Goal: Task Accomplishment & Management: Complete application form

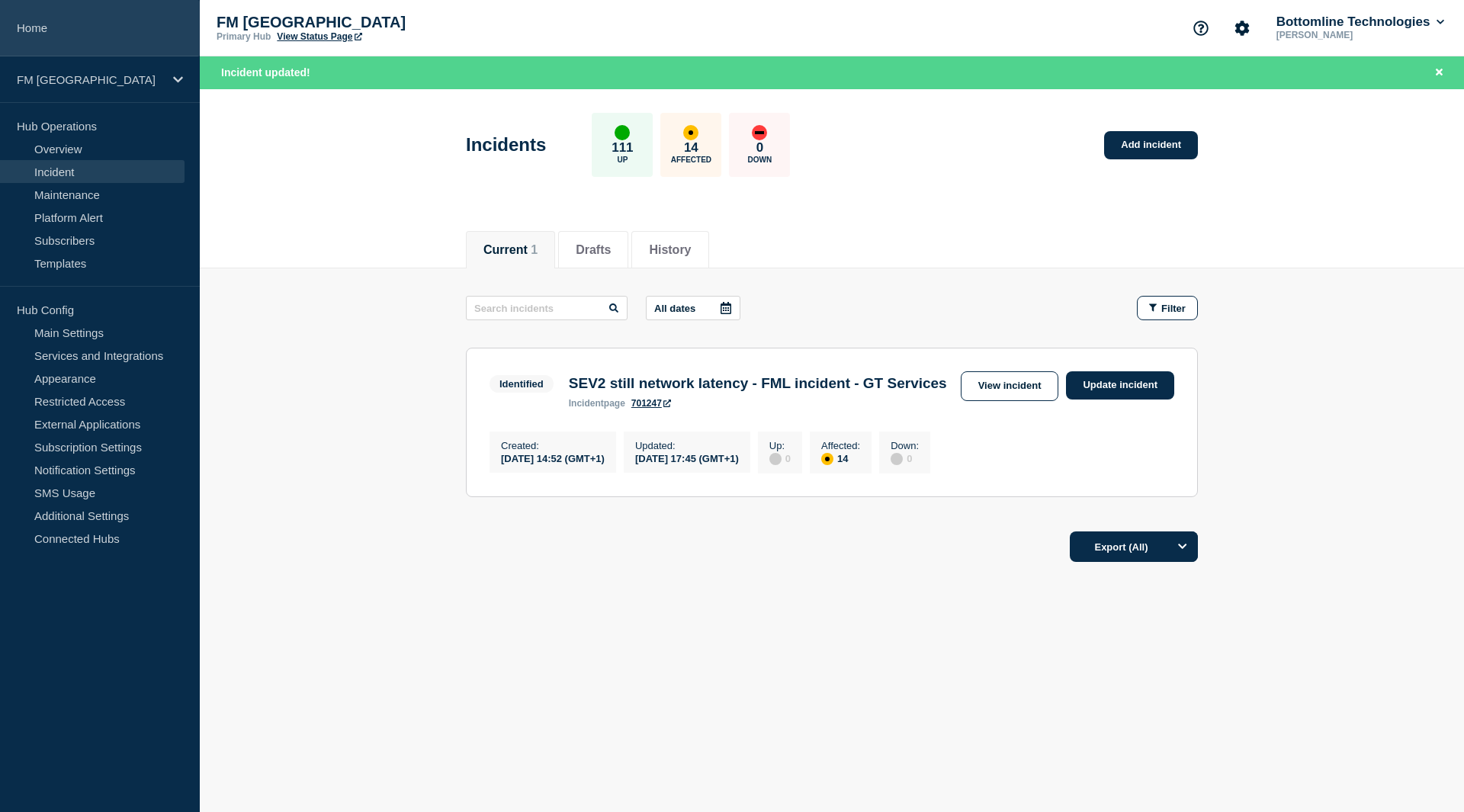
click at [35, 23] on link "Home" at bounding box center [100, 28] width 200 height 56
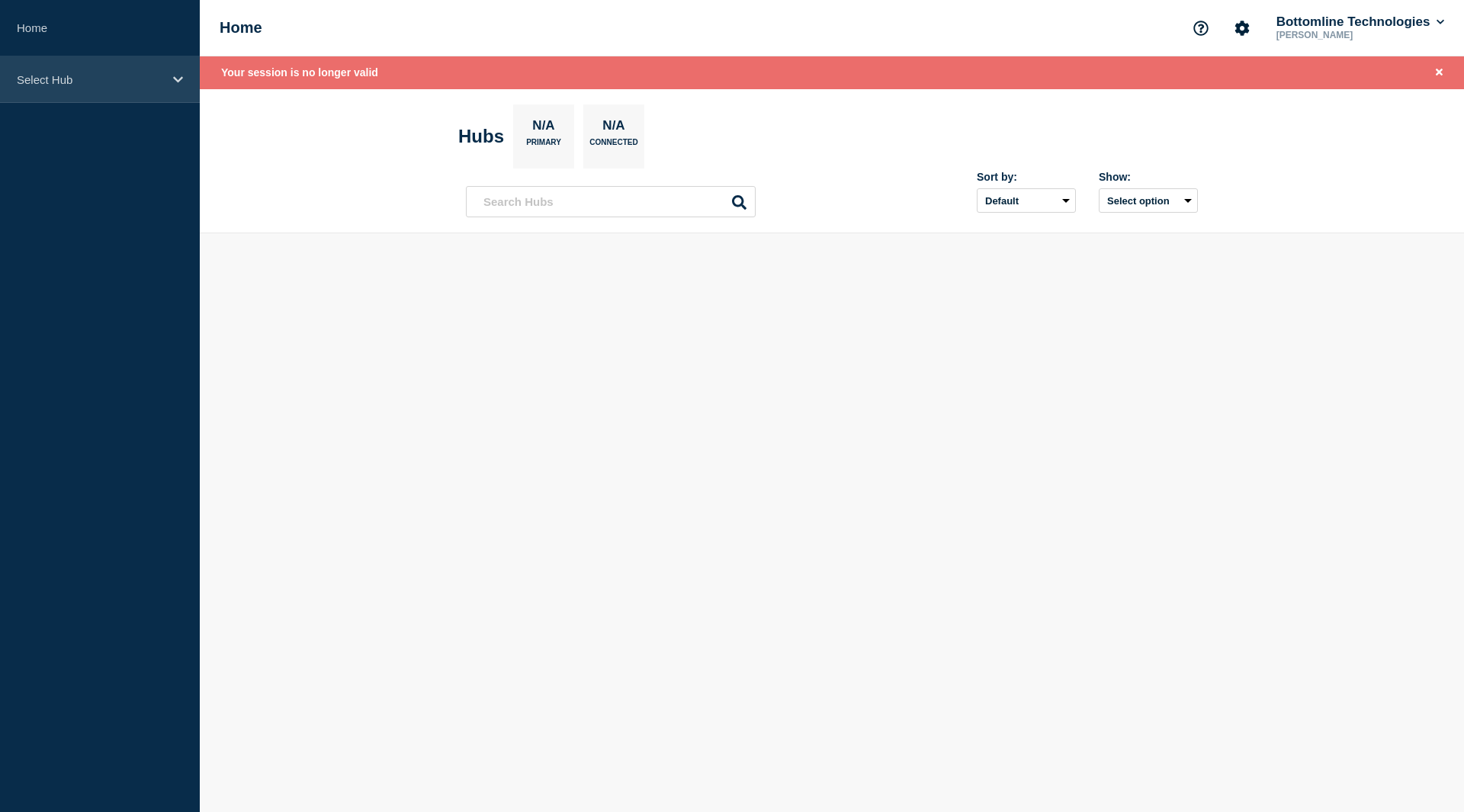
click at [71, 79] on p "Select Hub" at bounding box center [90, 79] width 146 height 13
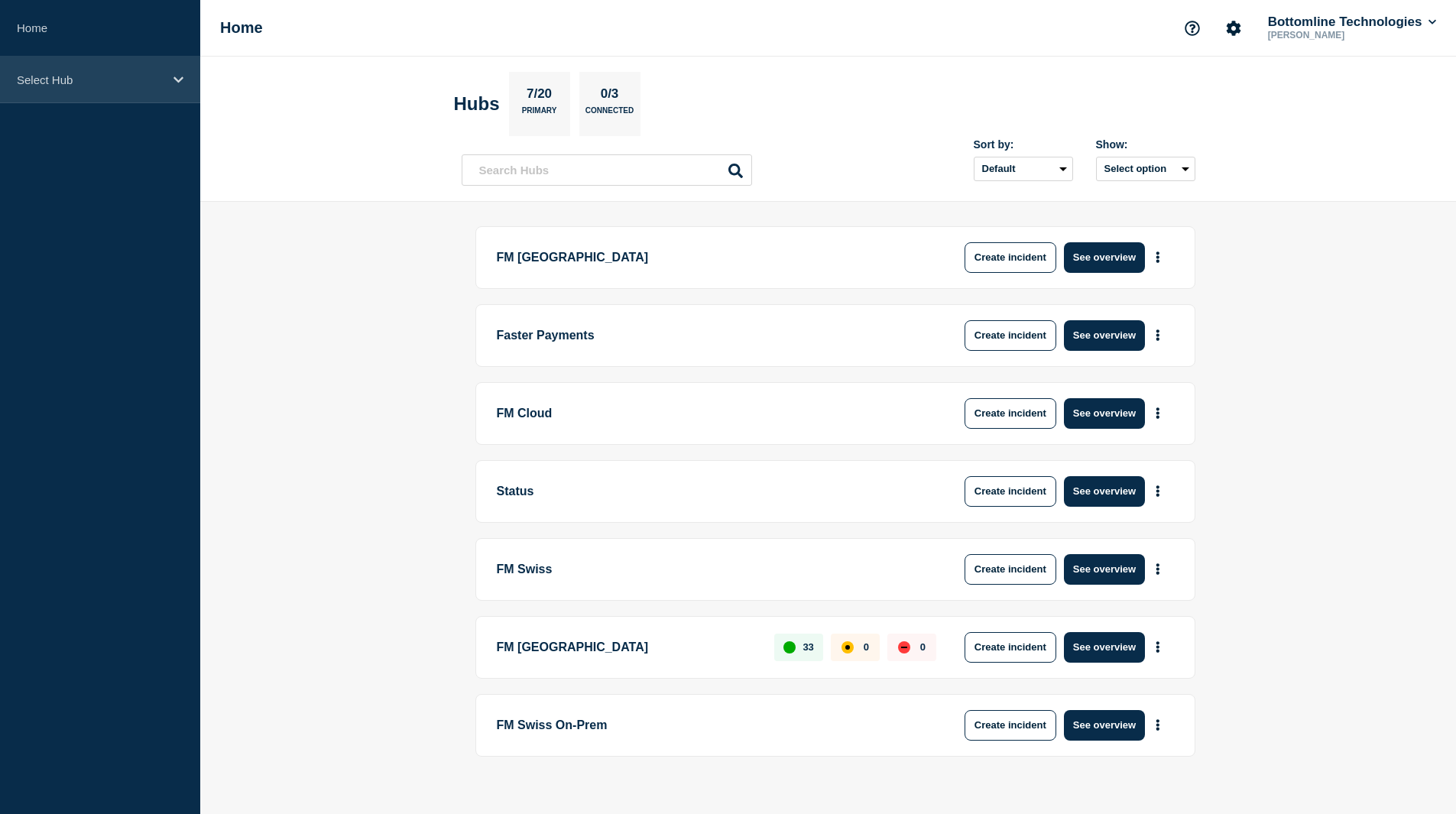
click at [77, 67] on div "Select Hub" at bounding box center [100, 80] width 200 height 47
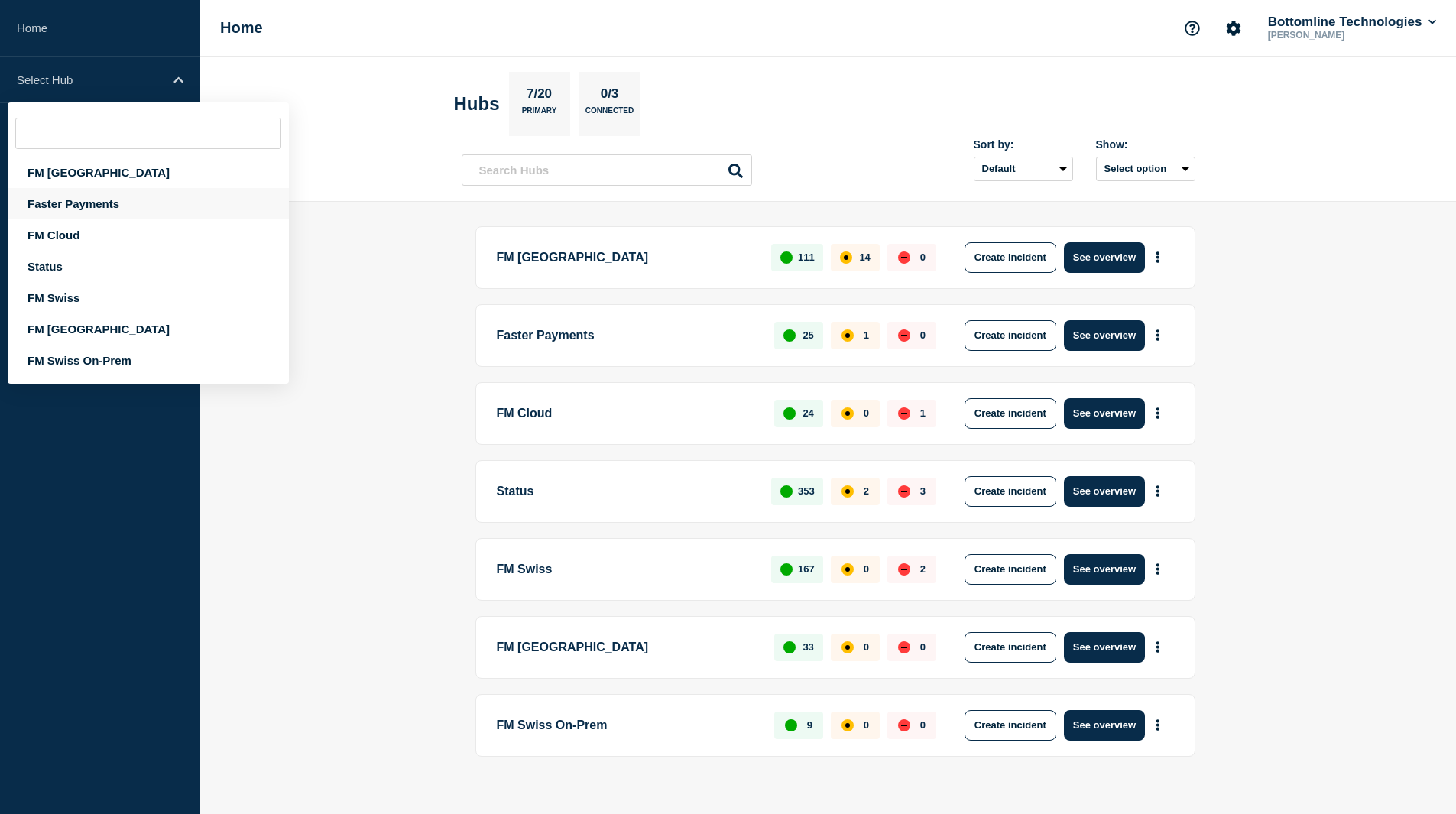
click at [68, 199] on div "Faster Payments" at bounding box center [149, 204] width 282 height 31
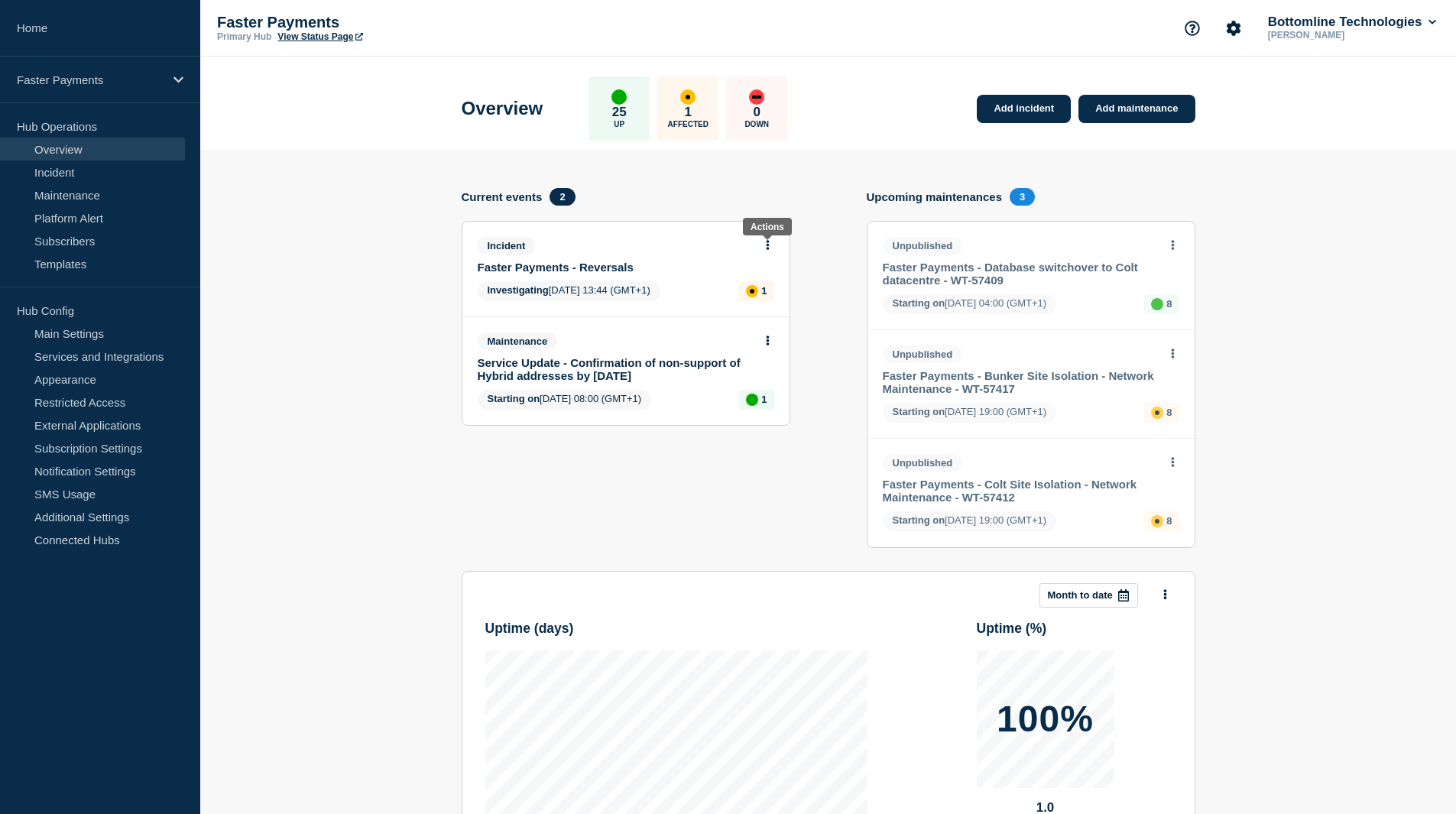
click at [769, 245] on icon at bounding box center [767, 245] width 4 height 10
click at [764, 282] on link "View incident" at bounding box center [761, 282] width 63 height 12
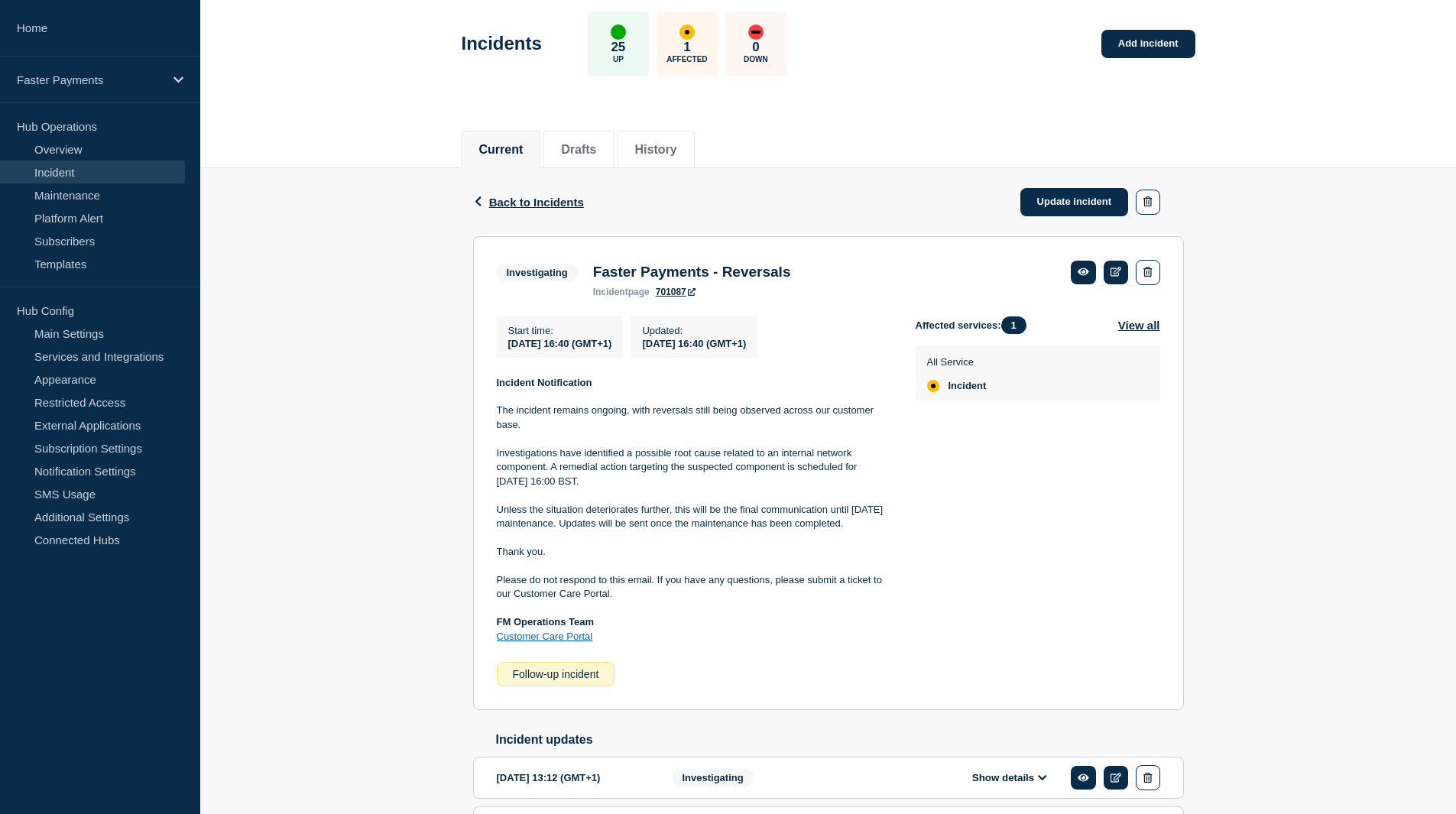
scroll to position [153, 0]
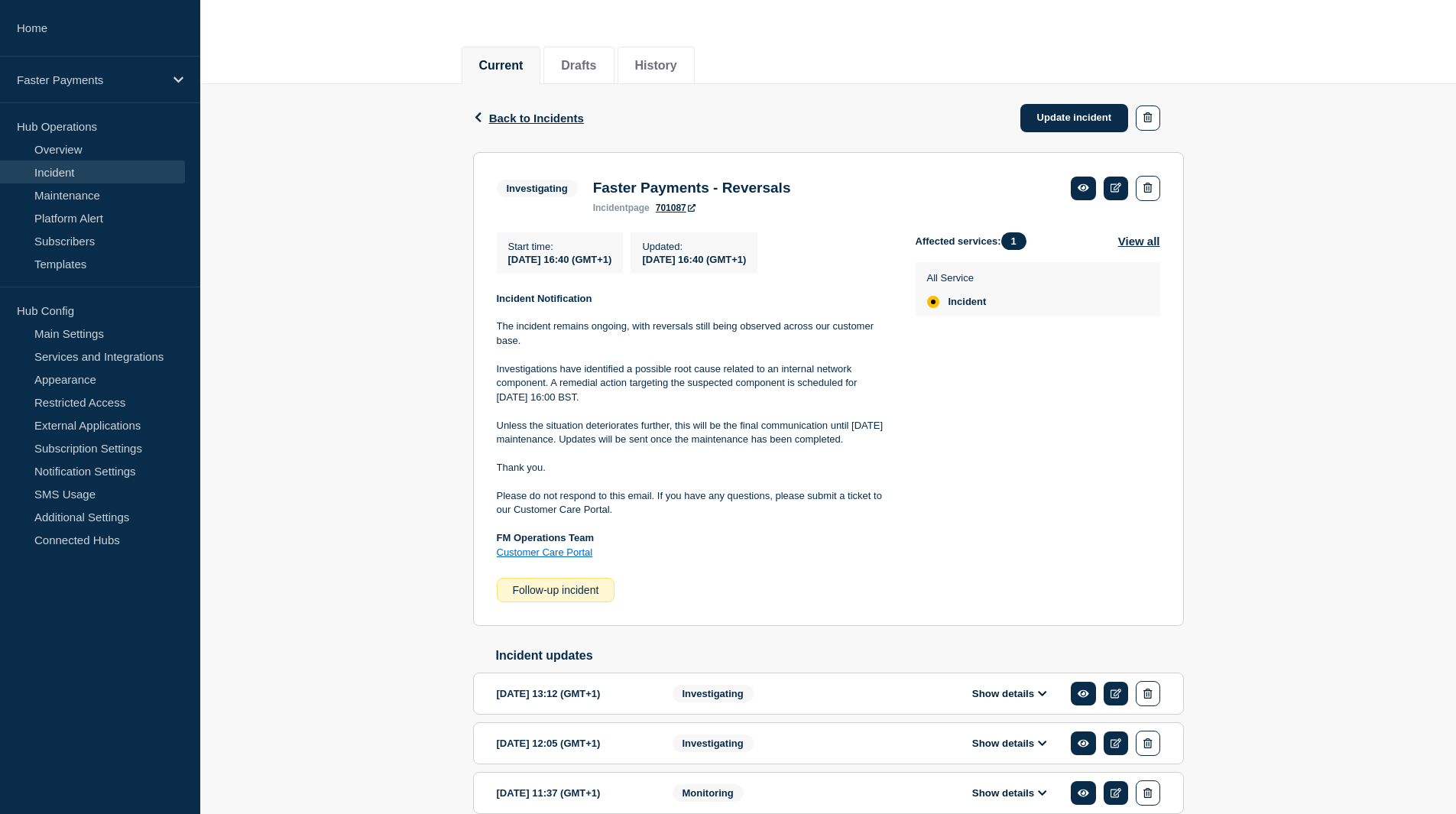
click at [498, 327] on p "The incident remains ongoing, with reversals still being observed across our cu…" at bounding box center [694, 333] width 394 height 28
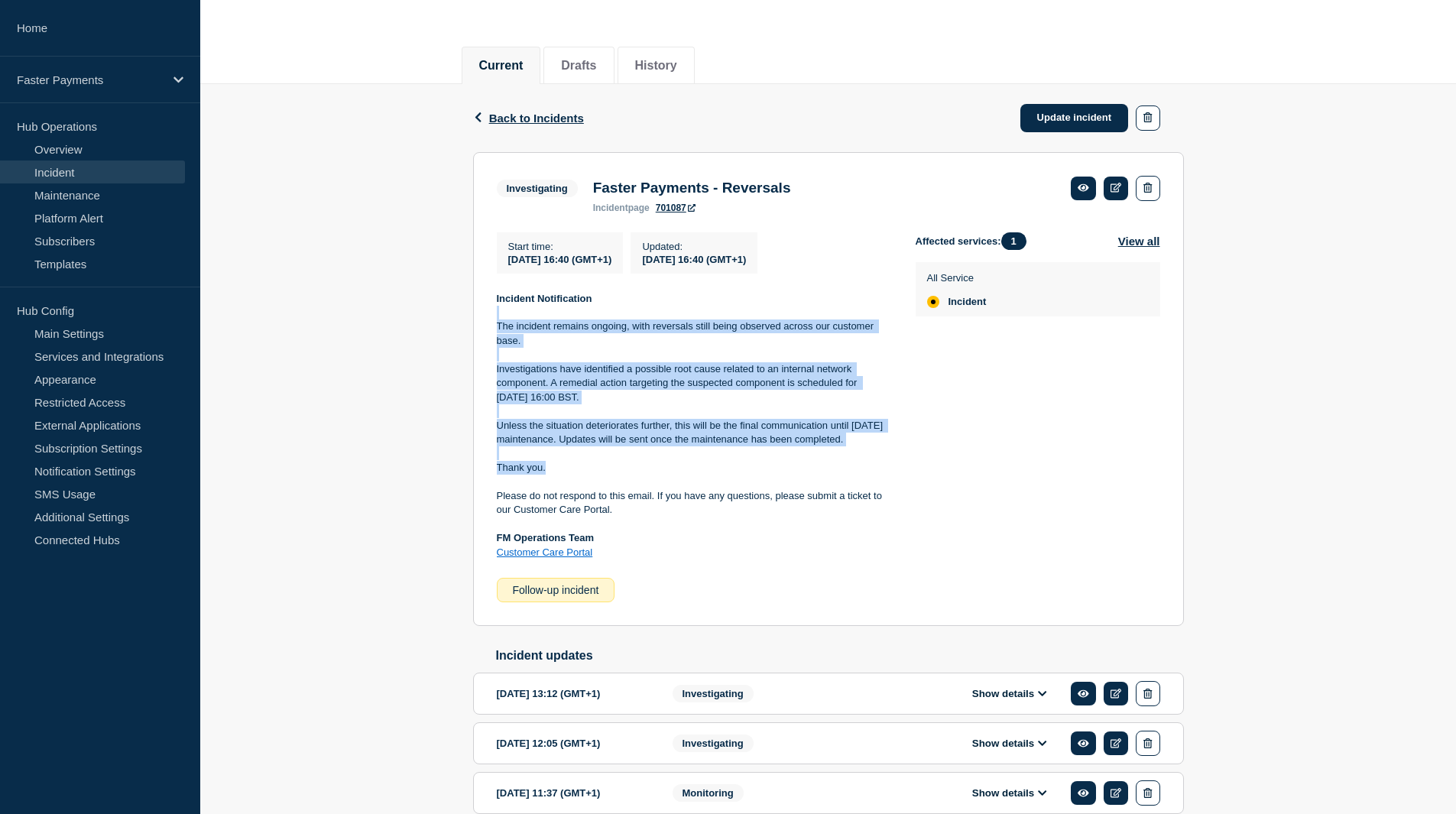
drag, startPoint x: 499, startPoint y: 324, endPoint x: 727, endPoint y: 488, distance: 280.9
click at [727, 488] on div "Incident Notification The incident remains ongoing, with reversals still being …" at bounding box center [694, 426] width 394 height 268
copy div "The incident remains ongoing, with reversals still being observed across our cu…"
click at [1089, 122] on link "Update incident" at bounding box center [1074, 117] width 109 height 28
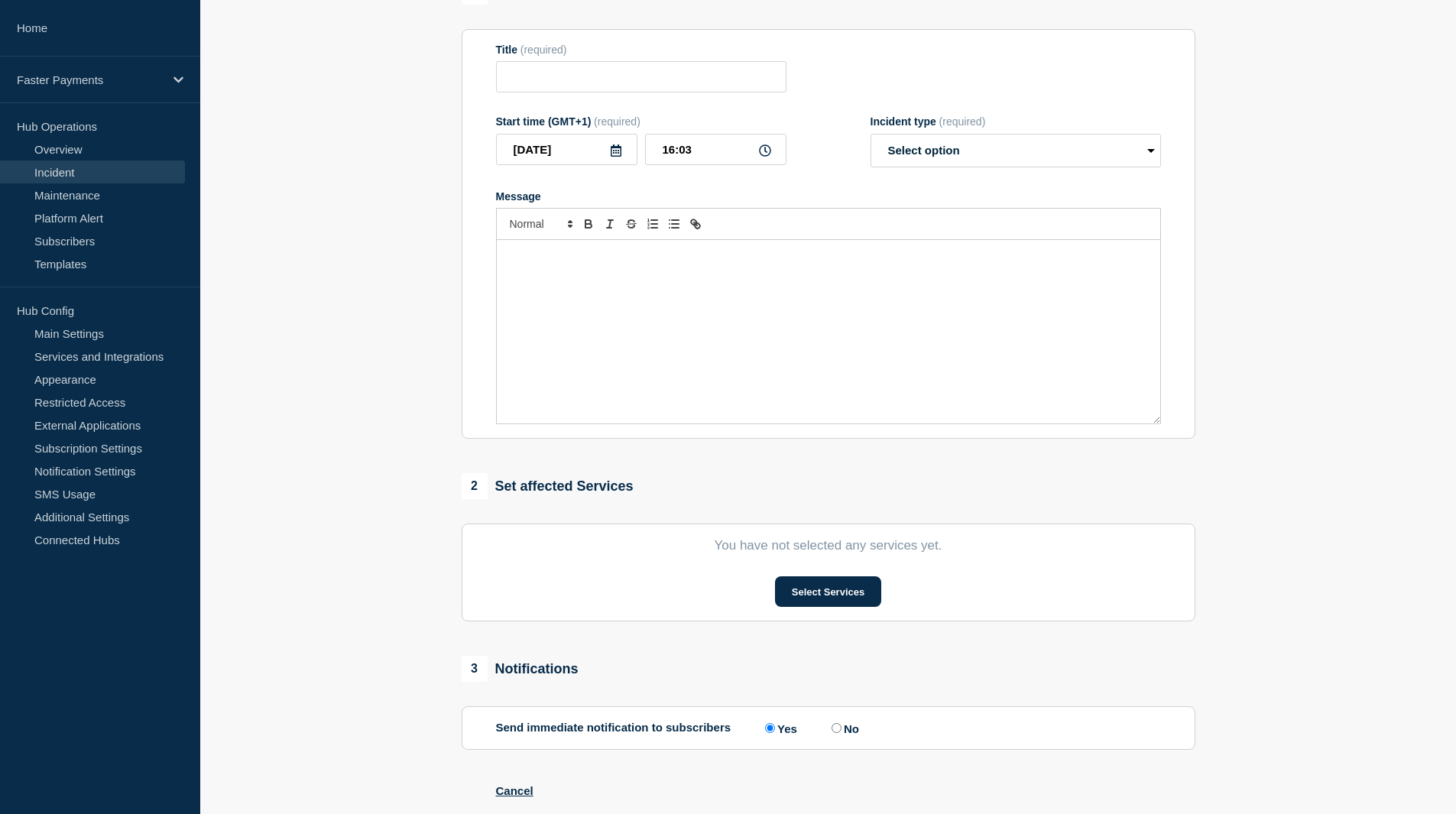
type input "Faster Payments - Reversals"
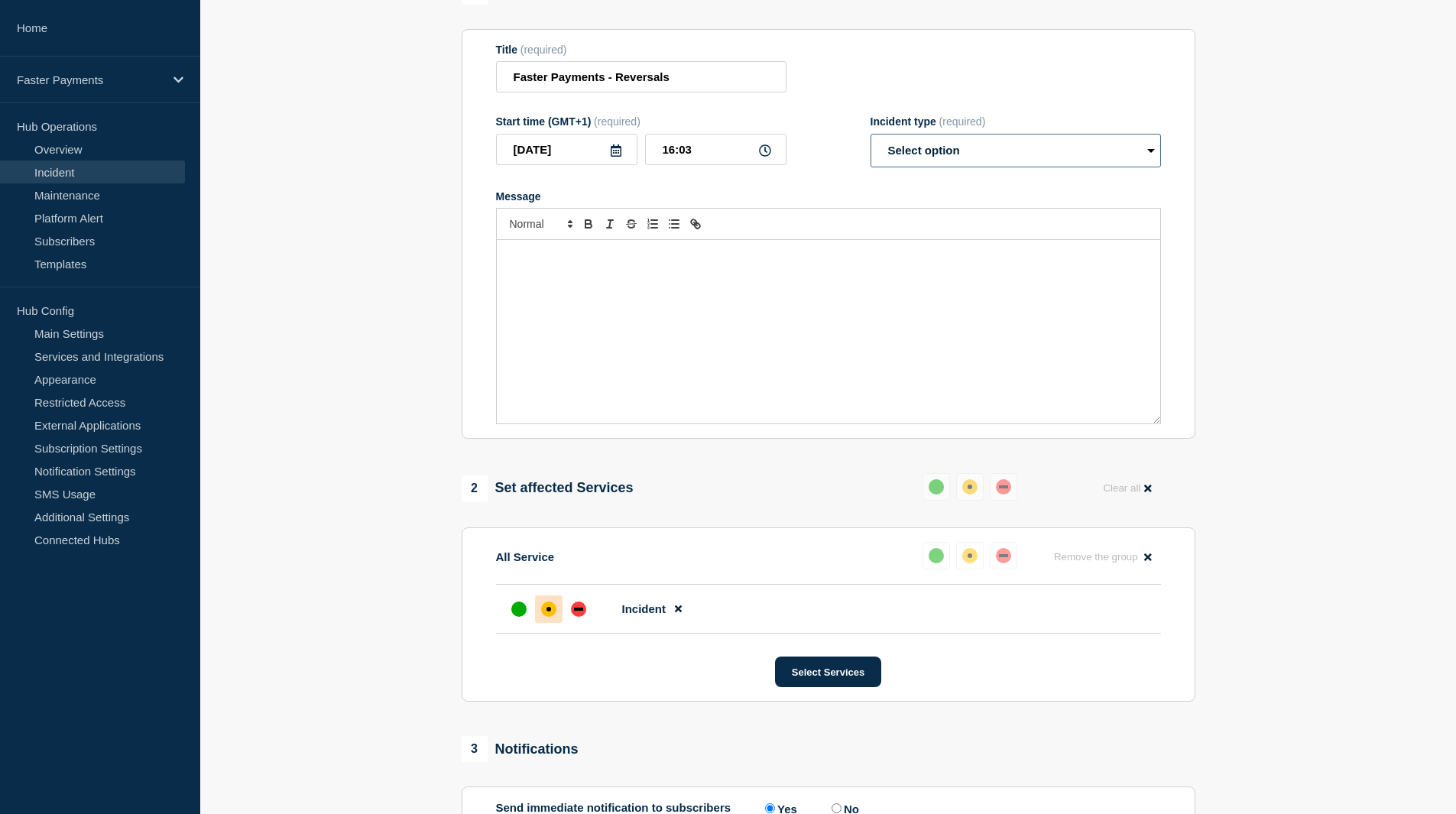
click at [936, 154] on select "Select option Investigating Identified Monitoring Resolved" at bounding box center [1015, 150] width 290 height 34
select select "identified"
click at [870, 137] on select "Select option Investigating Identified Monitoring Resolved" at bounding box center [1015, 150] width 290 height 34
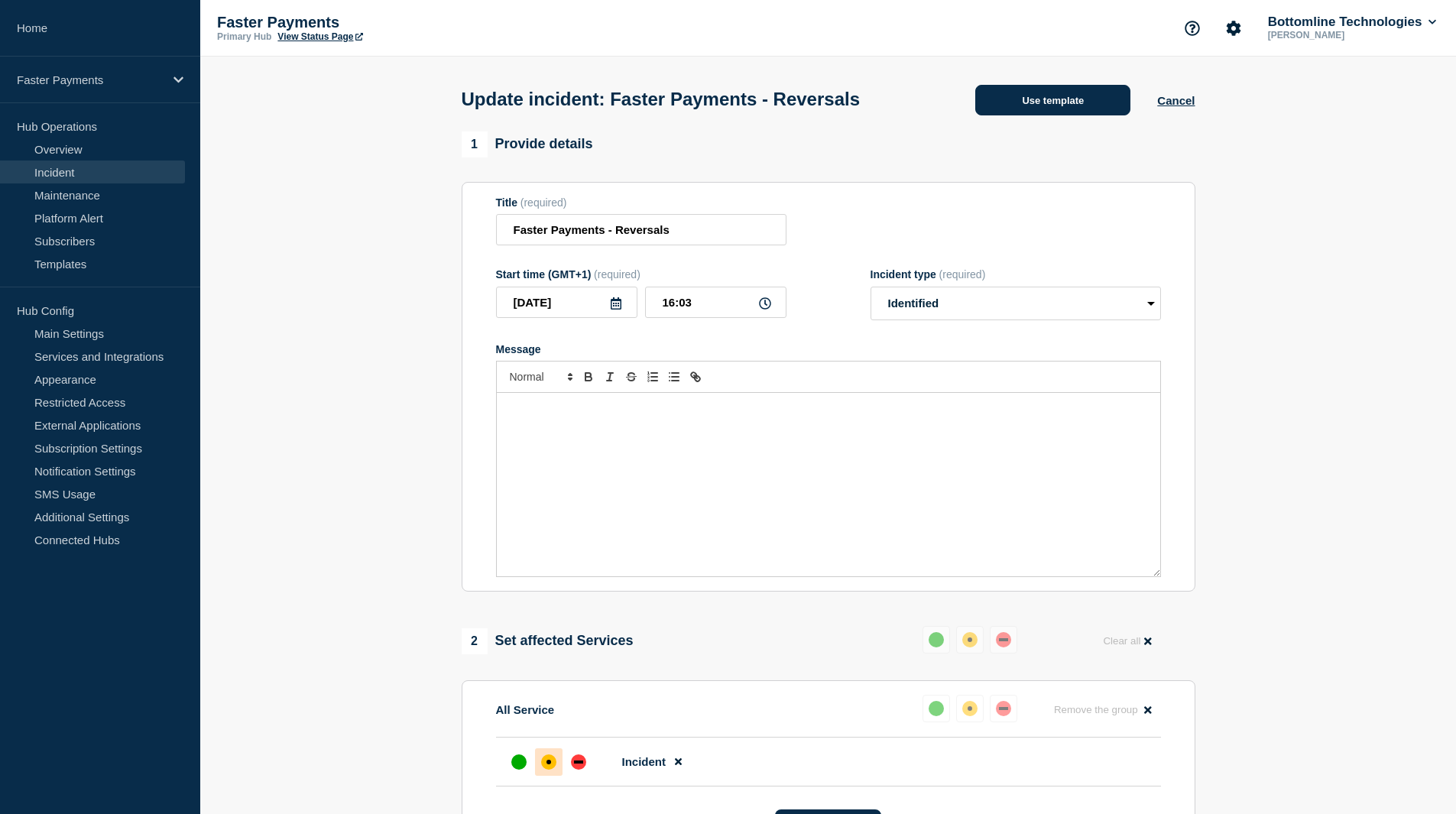
click at [1004, 111] on button "Use template" at bounding box center [1052, 100] width 155 height 31
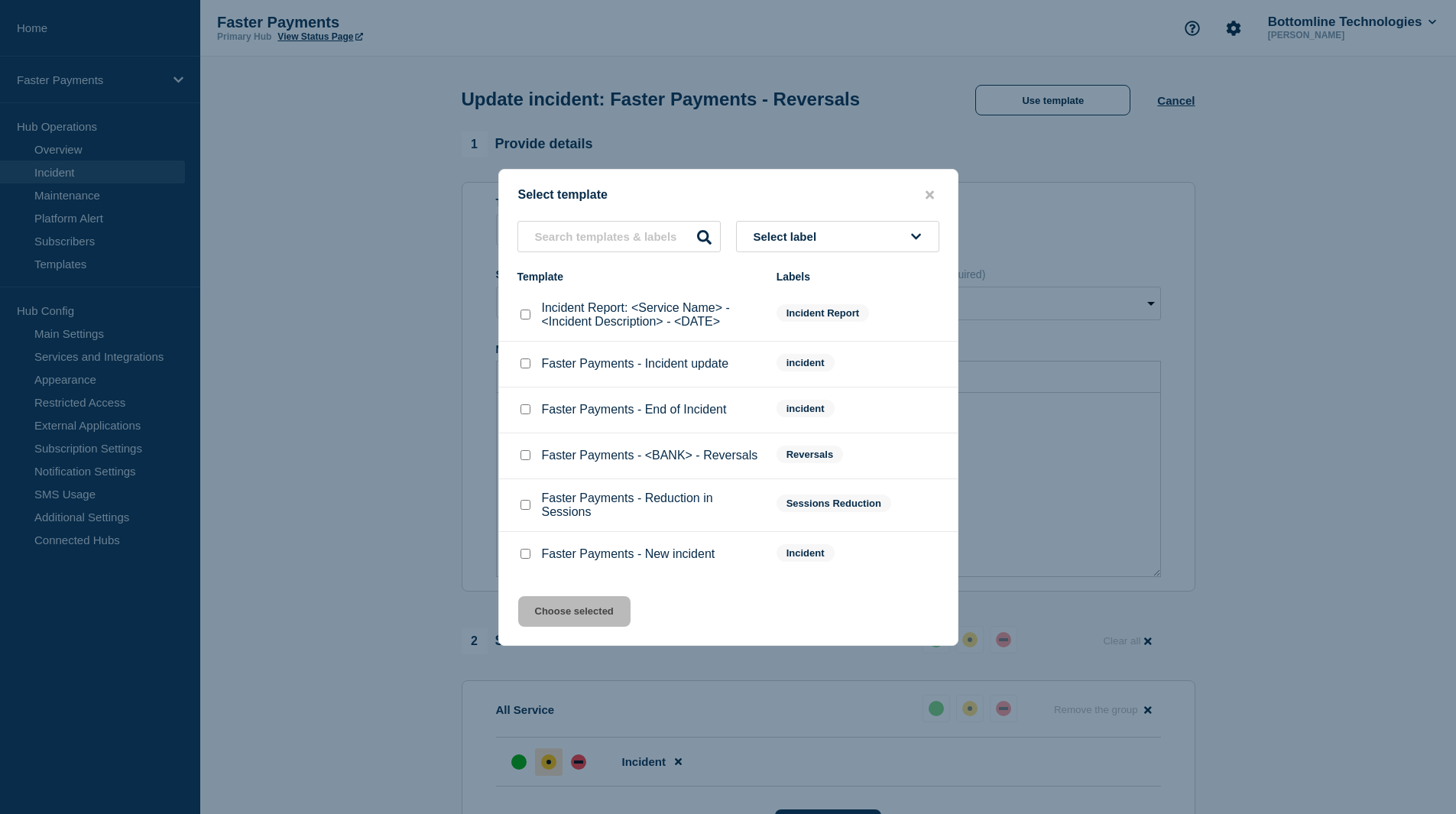
click at [527, 364] on input "Faster Payments - Incident update checkbox" at bounding box center [525, 364] width 10 height 10
checkbox input "true"
click at [574, 616] on button "Choose selected" at bounding box center [574, 611] width 113 height 31
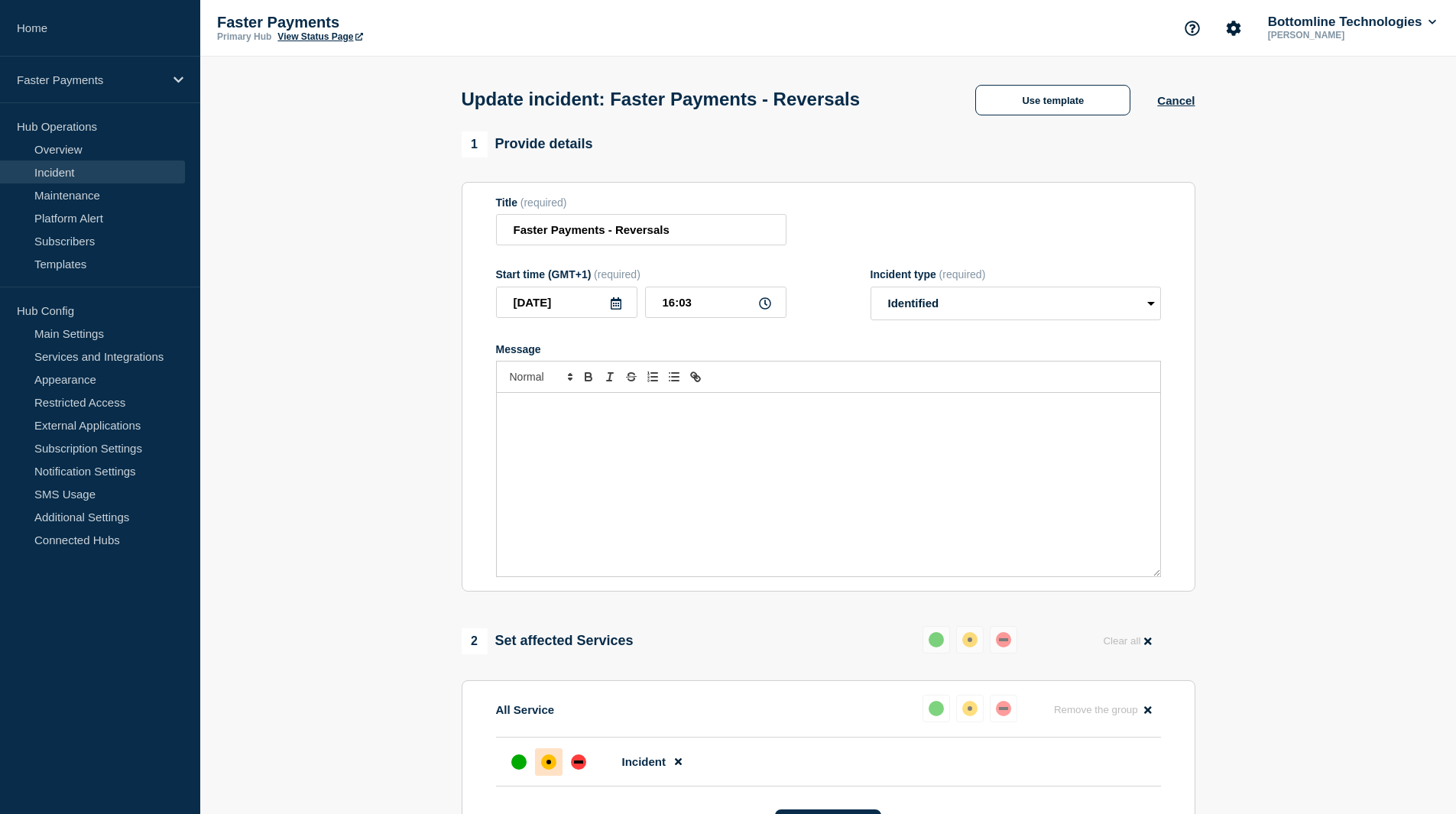
select select "investigating"
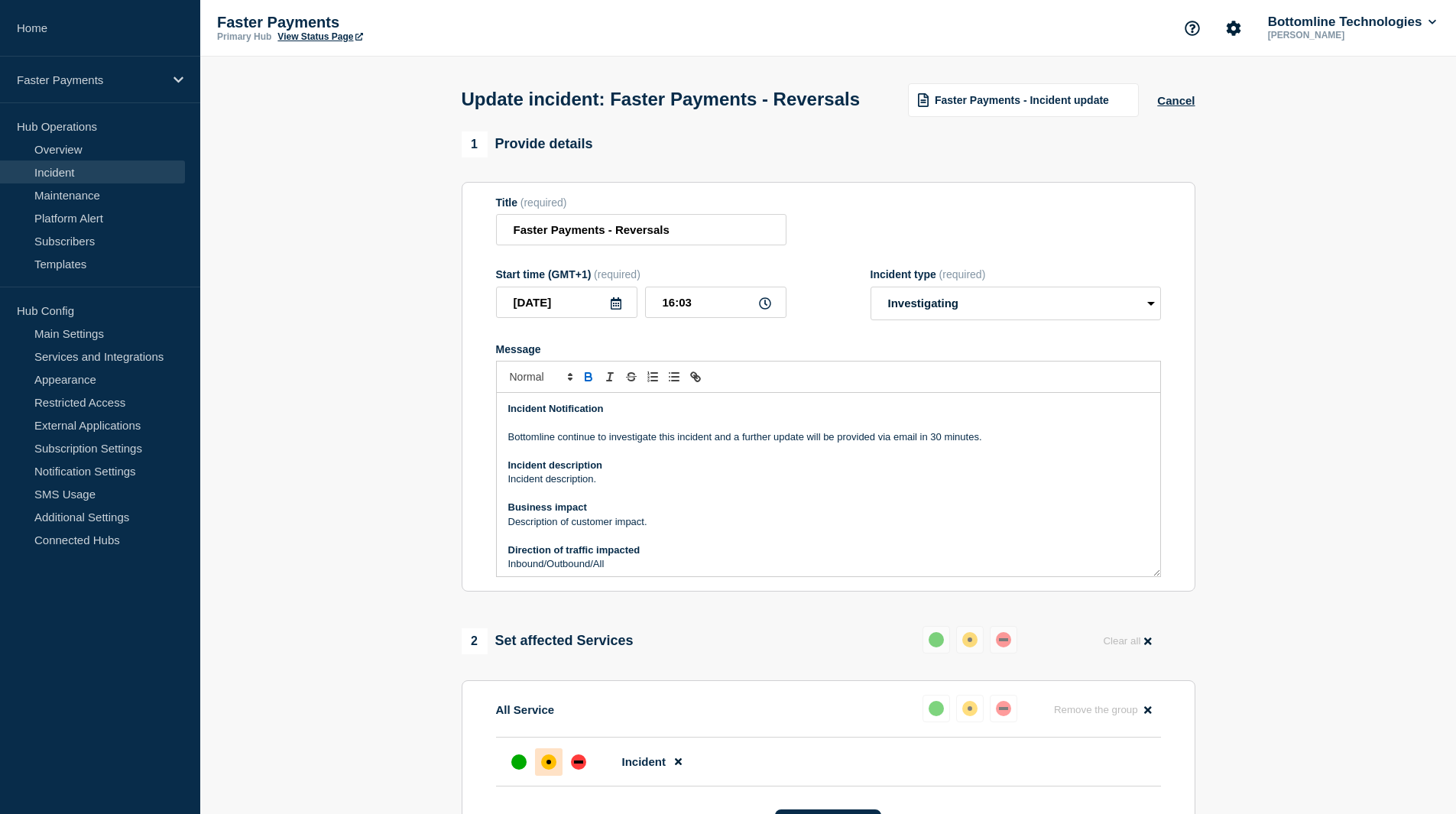
click at [1003, 444] on p "Bottomline continue to investigate this incident and a further update will be p…" at bounding box center [829, 437] width 640 height 14
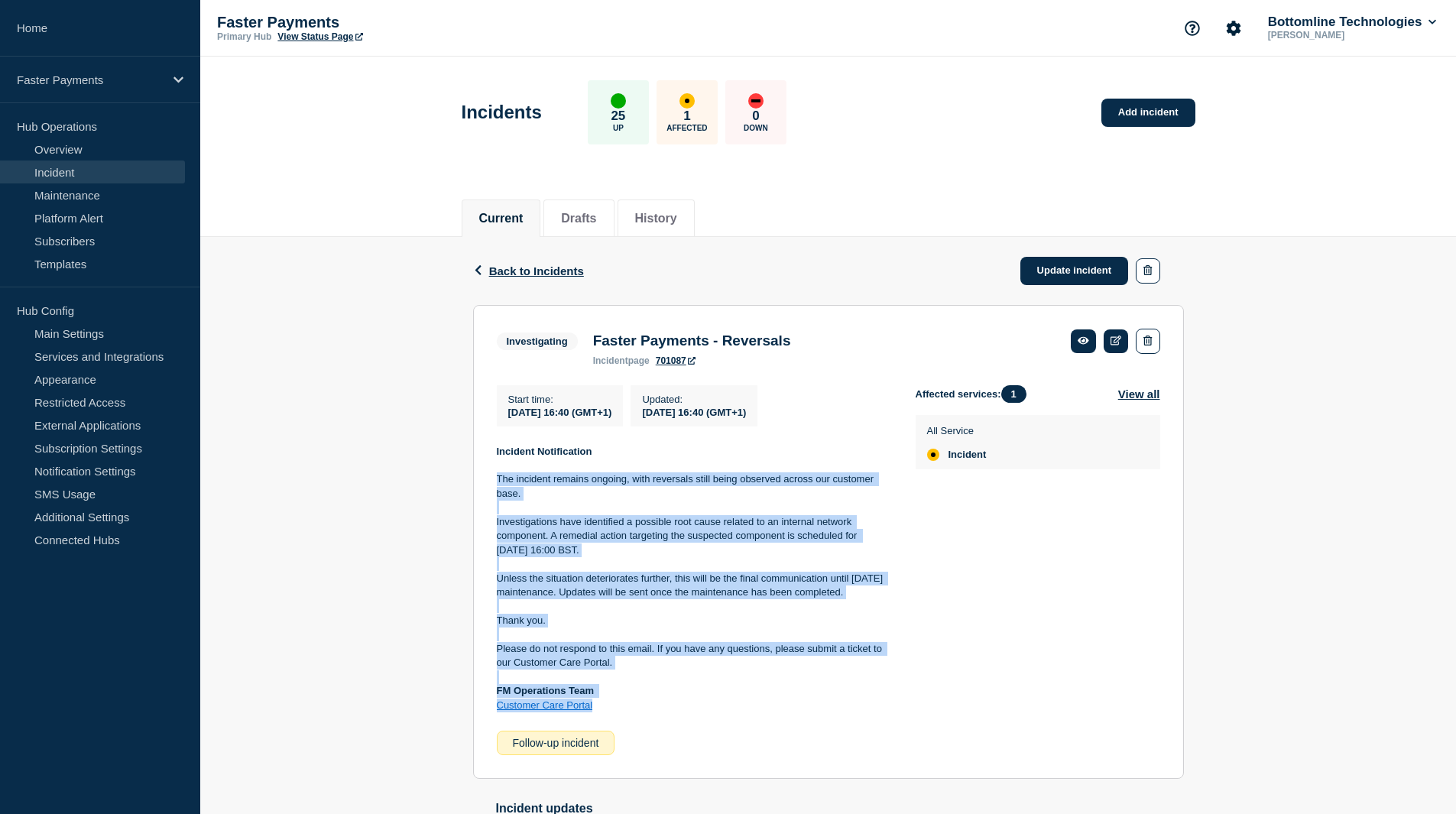
drag, startPoint x: 497, startPoint y: 482, endPoint x: 609, endPoint y: 726, distance: 268.5
click at [609, 713] on div "Incident Notification The incident remains ongoing, with reversals still being …" at bounding box center [694, 578] width 394 height 268
copy div "The incident remains ongoing, with reversals still being observed across our cu…"
click at [1083, 272] on link "Update incident" at bounding box center [1074, 270] width 109 height 28
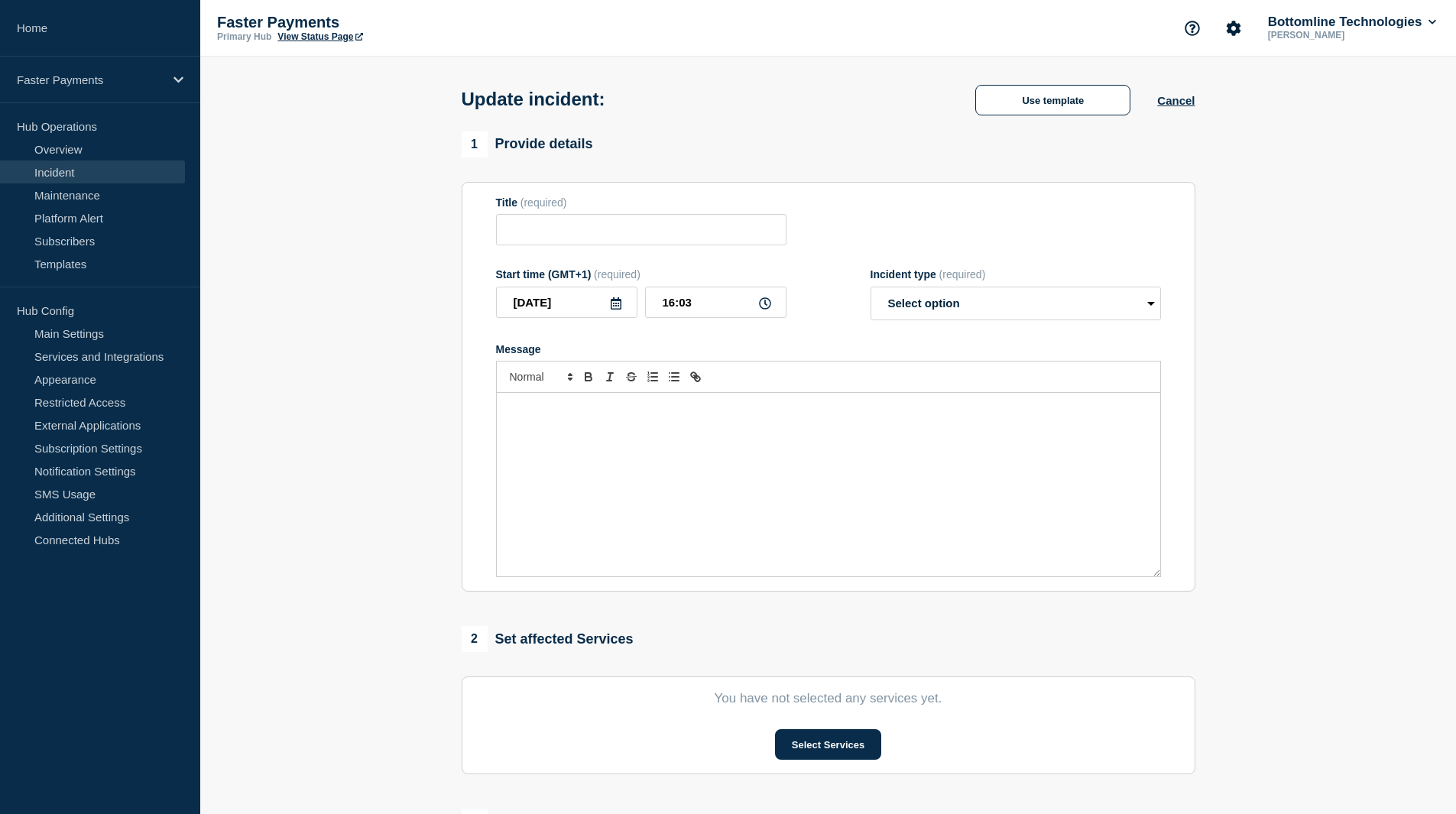
type input "Faster Payments - Reversals"
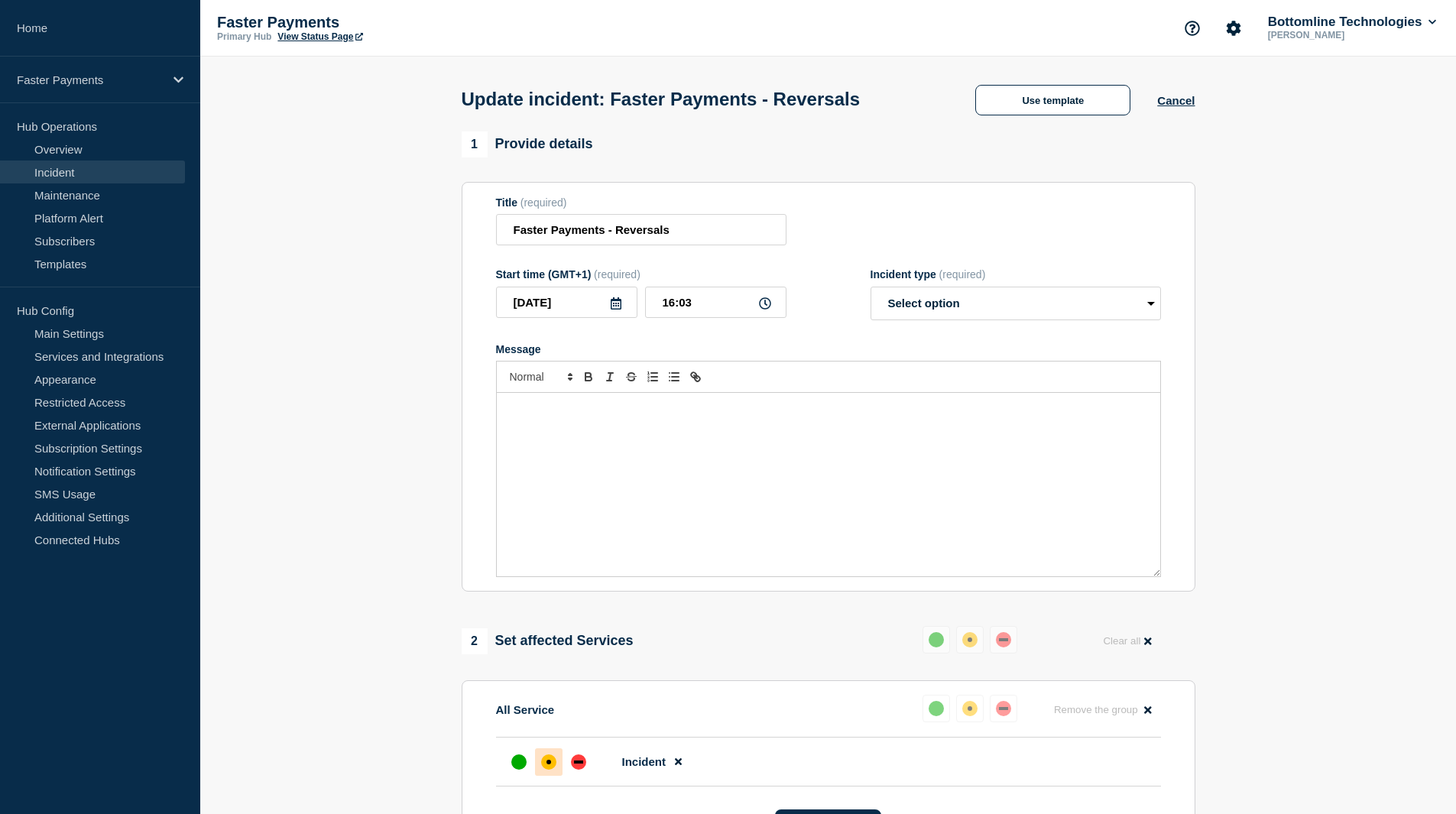
click at [589, 451] on div "Message" at bounding box center [829, 484] width 664 height 183
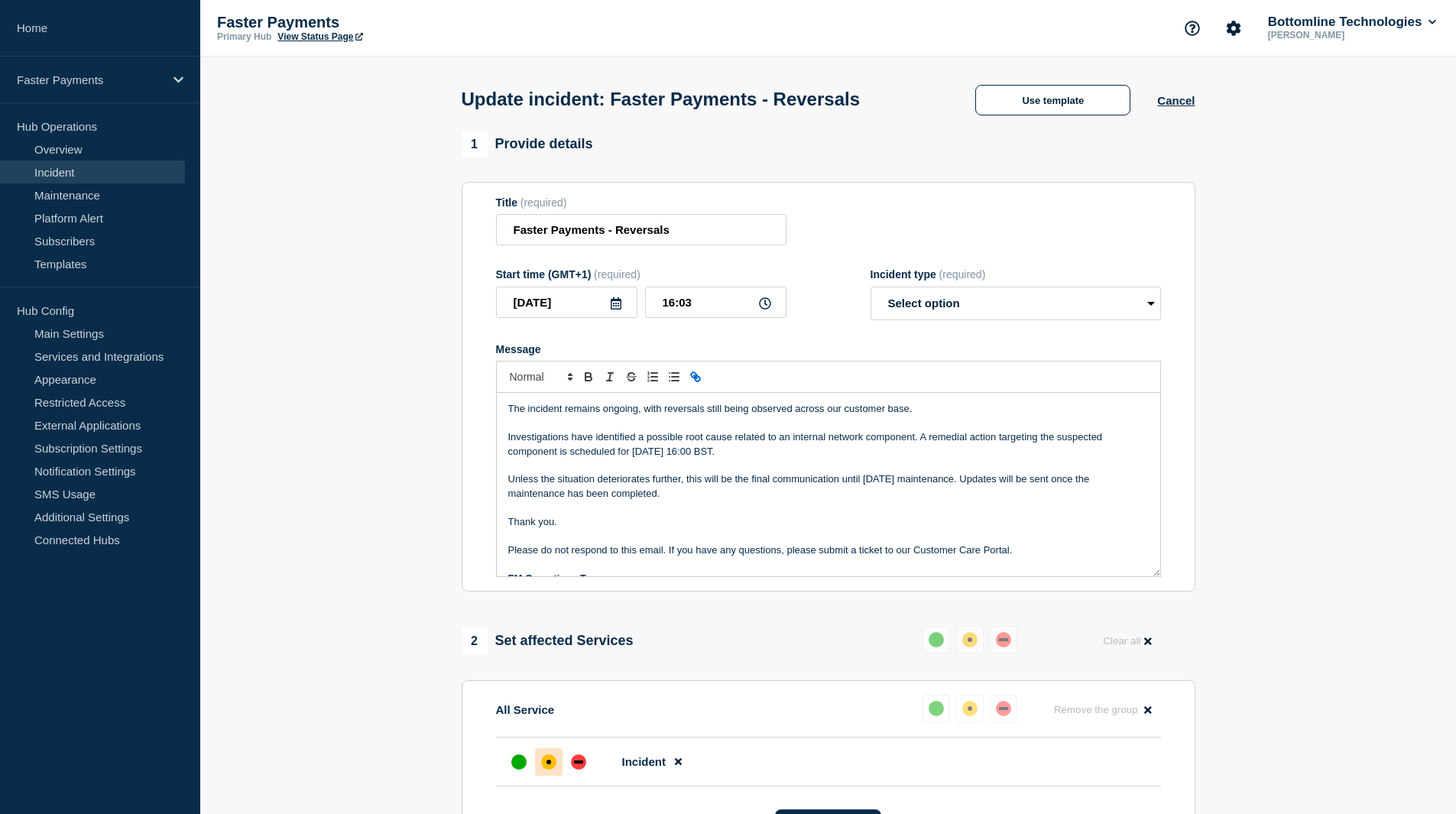
click at [567, 416] on p "The incident remains ongoing, with reversals still being observed across our cu…" at bounding box center [829, 409] width 640 height 14
click at [637, 411] on p "The incident remains ongoing, with reversals still being observed across our cu…" at bounding box center [829, 409] width 640 height 14
click at [1009, 416] on p "The incident remains ongoing, some limited number of reversals still being obse…" at bounding box center [829, 409] width 640 height 14
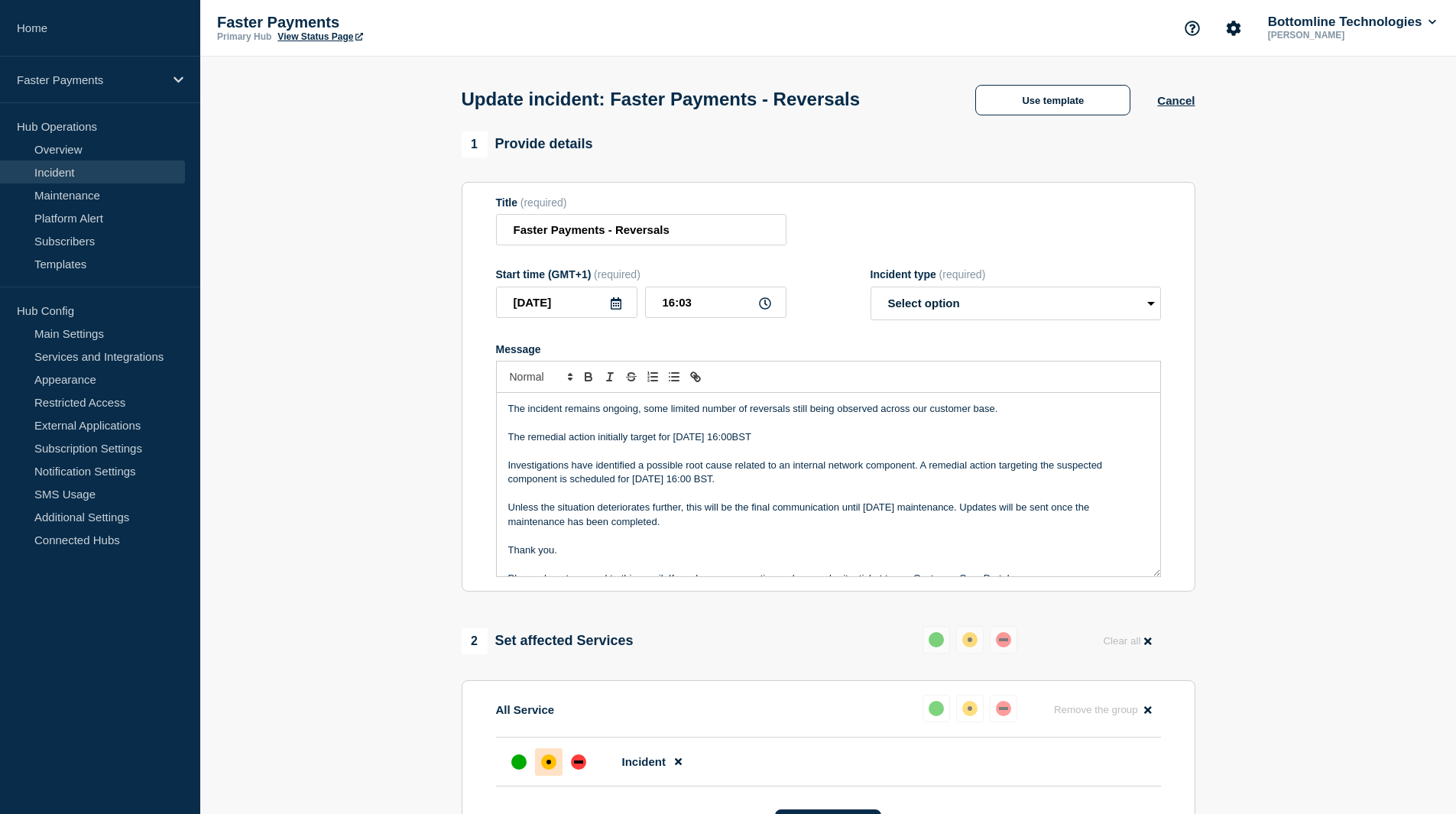
drag, startPoint x: 634, startPoint y: 483, endPoint x: 724, endPoint y: 483, distance: 90.0
click at [724, 483] on p "Investigations have identified a possible root cause related to an internal net…" at bounding box center [829, 472] width 640 height 28
copy p "Saturday, 16 August"
drag, startPoint x: 698, startPoint y: 440, endPoint x: 743, endPoint y: 425, distance: 47.4
click at [699, 439] on p "The remedial action initially target for today 16:00BST" at bounding box center [829, 437] width 640 height 14
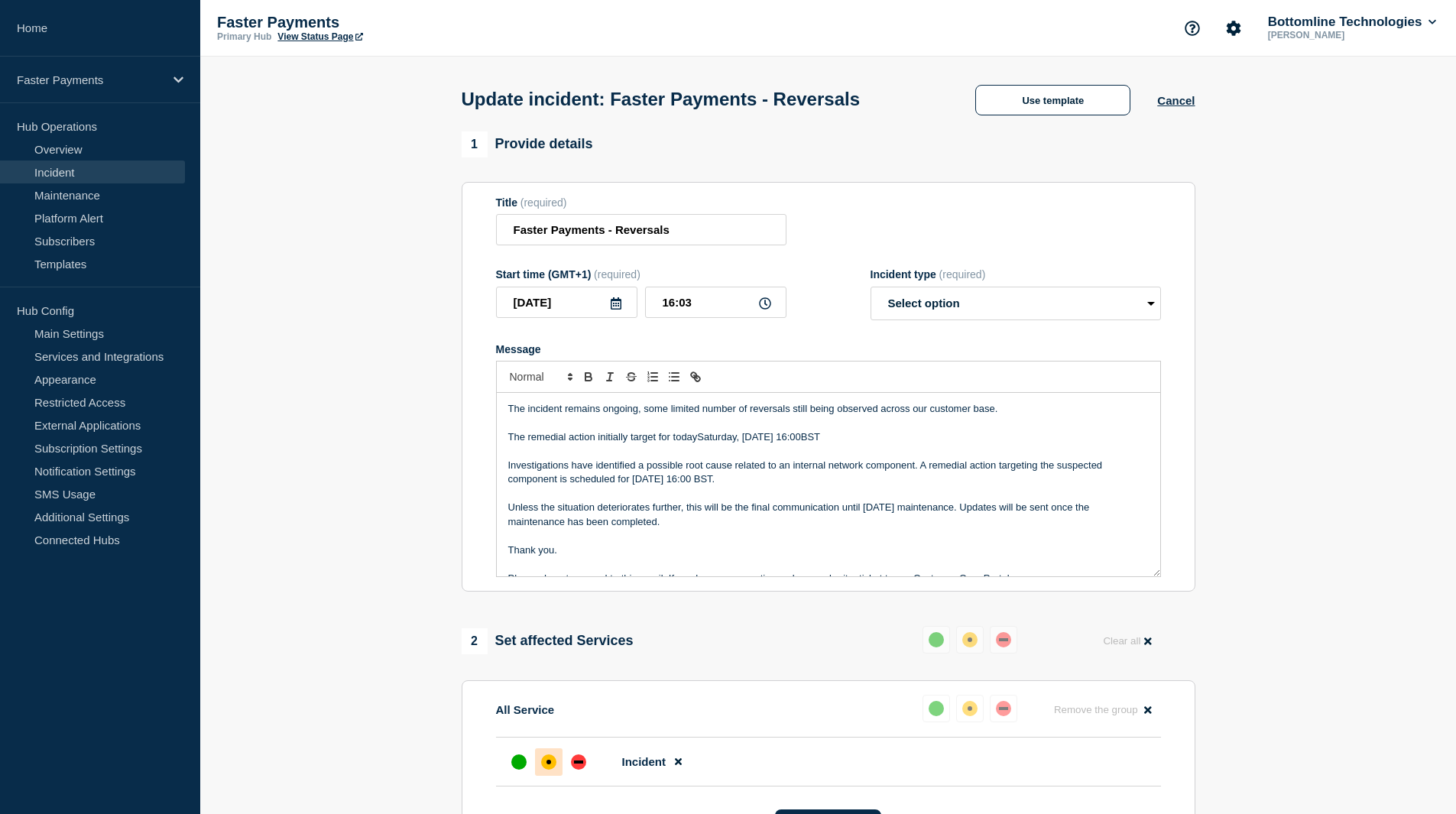
click at [698, 438] on p "The remedial action initially target for todaySaturday, 16 August 16:00BST" at bounding box center [829, 437] width 640 height 14
click at [904, 441] on p "The remedial action initially target for today Saturday, 16 August 16:00BST" at bounding box center [829, 437] width 640 height 14
drag, startPoint x: 735, startPoint y: 481, endPoint x: 786, endPoint y: 482, distance: 51.0
click at [786, 482] on p "Investigations have identified a possible root cause related to an internal net…" at bounding box center [829, 472] width 640 height 28
copy p "16:00 BST."
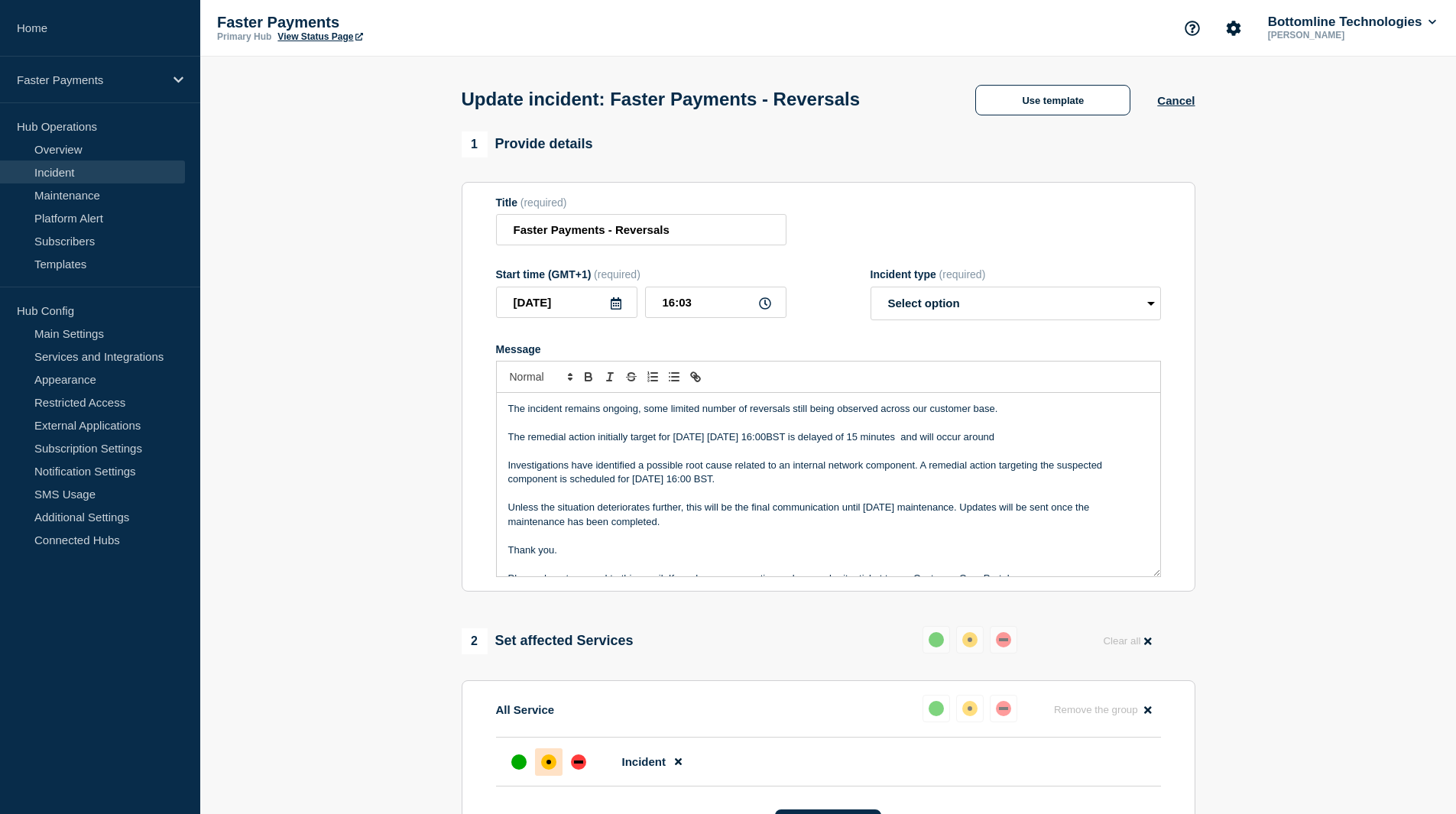
click at [1087, 442] on p "The remedial action initially target for today Saturday, 16 August 16:00BST is …" at bounding box center [829, 437] width 640 height 14
click at [1070, 438] on p "The remedial action initially target for today Saturday, 16 August 16:00BST is …" at bounding box center [829, 437] width 640 height 14
drag, startPoint x: 504, startPoint y: 467, endPoint x: 817, endPoint y: 531, distance: 319.5
click at [817, 531] on div "The incident remains ongoing, some limited number of reversals still being obse…" at bounding box center [829, 484] width 664 height 183
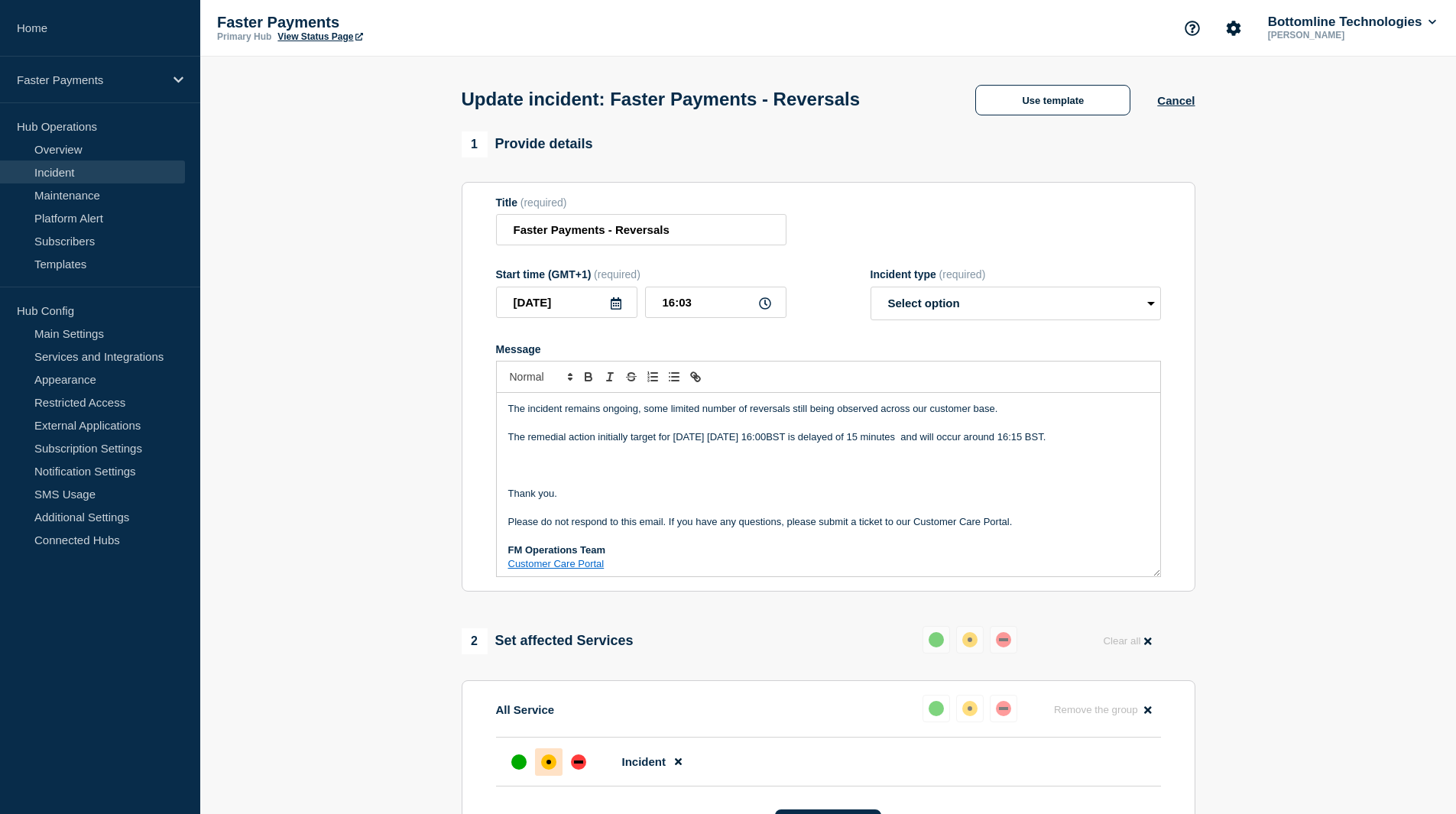
click at [839, 440] on p "The remedial action initially target for today Saturday, 16 August 16:00BST is …" at bounding box center [829, 437] width 640 height 14
click at [556, 468] on p "Message" at bounding box center [829, 465] width 640 height 14
click at [817, 442] on p "The remedial action initially target for today Saturday, 16 August 16:00BST is …" at bounding box center [829, 437] width 640 height 14
click at [913, 457] on p "Message" at bounding box center [829, 451] width 640 height 14
click at [1016, 438] on p "The remedial action initially target for today Saturday, 16 August 16:00 BST is…" at bounding box center [829, 437] width 640 height 14
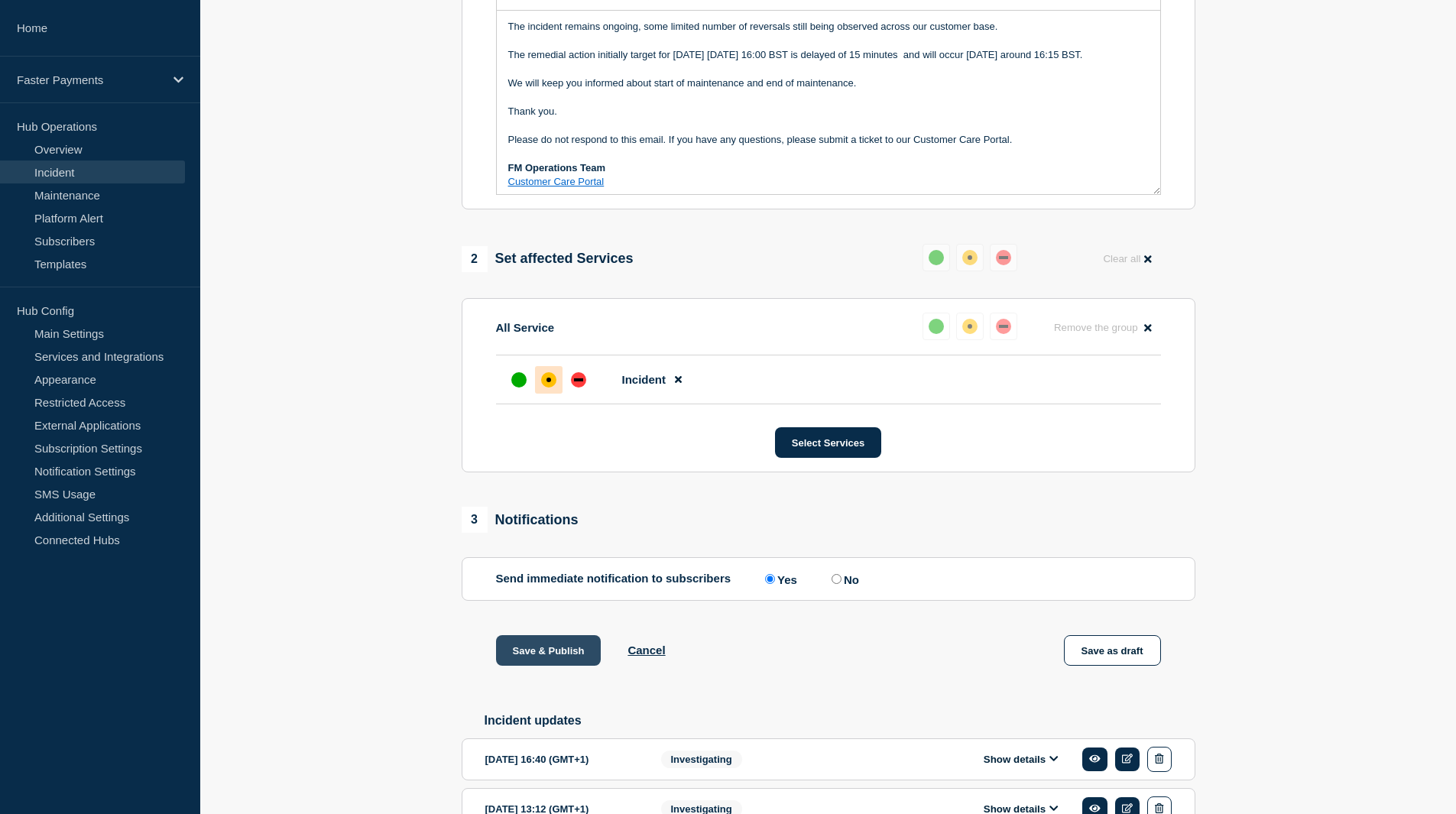
click at [553, 659] on button "Save & Publish" at bounding box center [549, 651] width 105 height 31
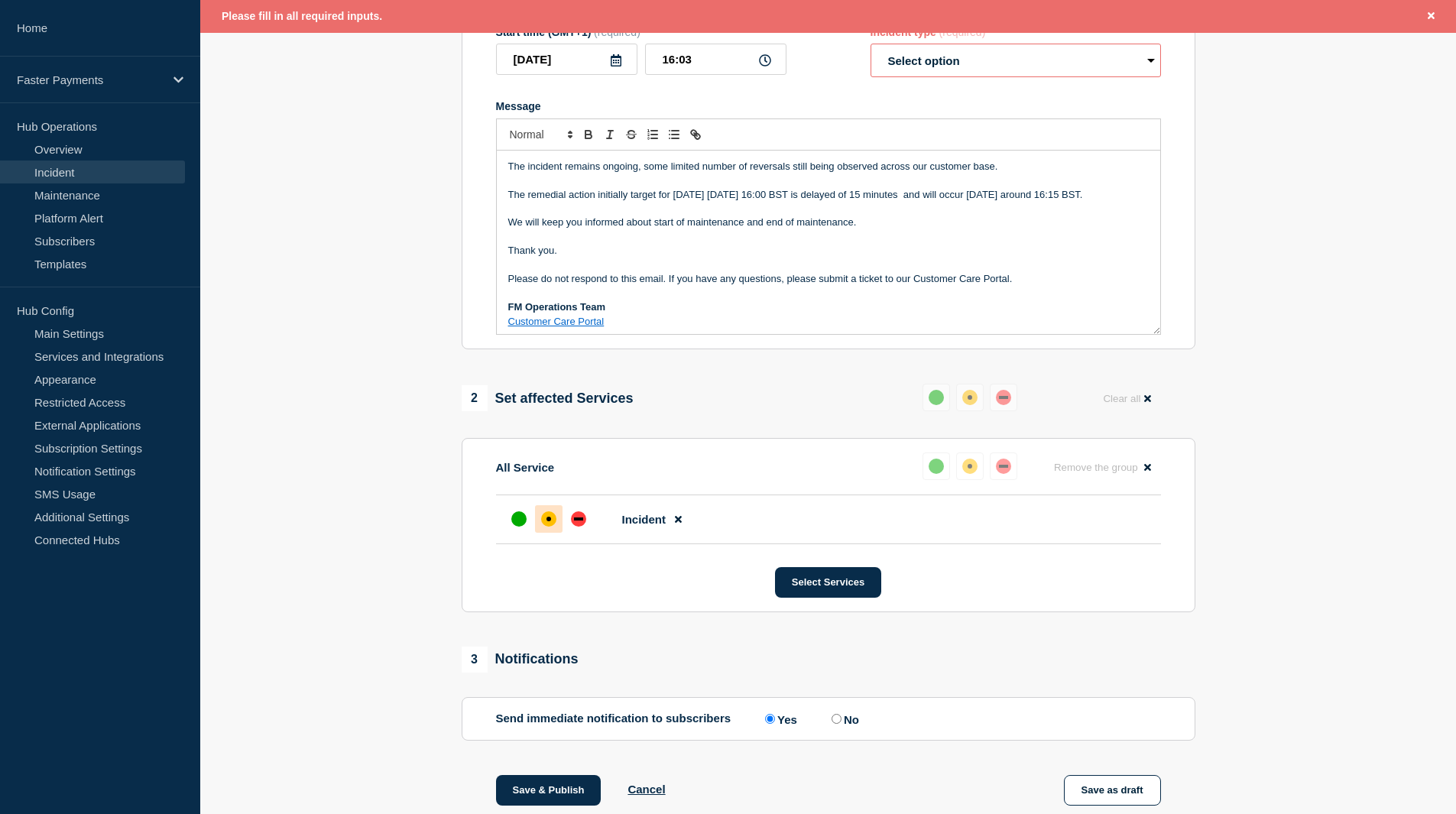
scroll to position [33, 0]
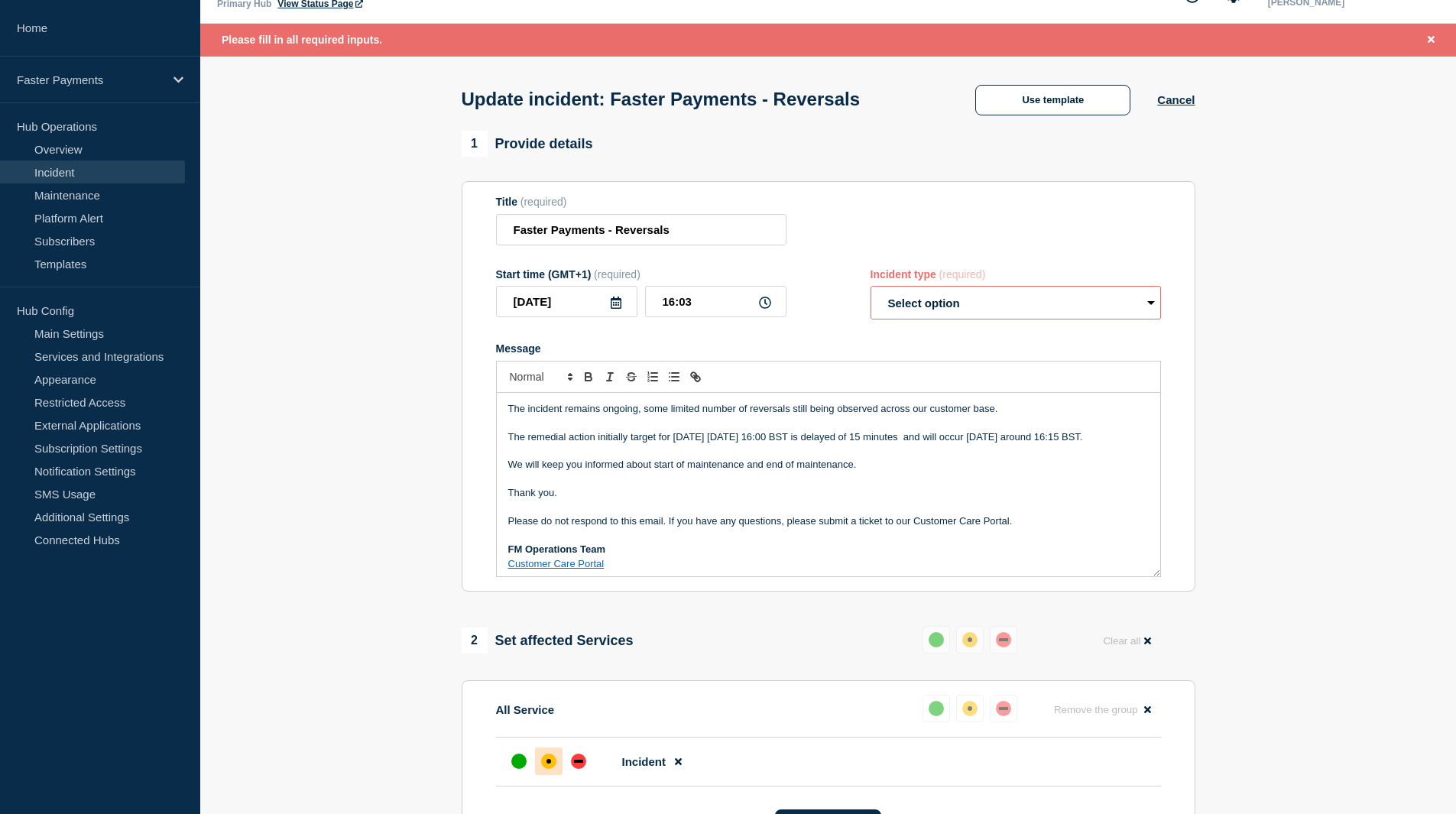
click at [923, 302] on select "Select option Investigating Identified Monitoring Resolved" at bounding box center [1015, 302] width 290 height 34
select select "identified"
click at [870, 290] on select "Select option Investigating Identified Monitoring Resolved" at bounding box center [1015, 302] width 290 height 34
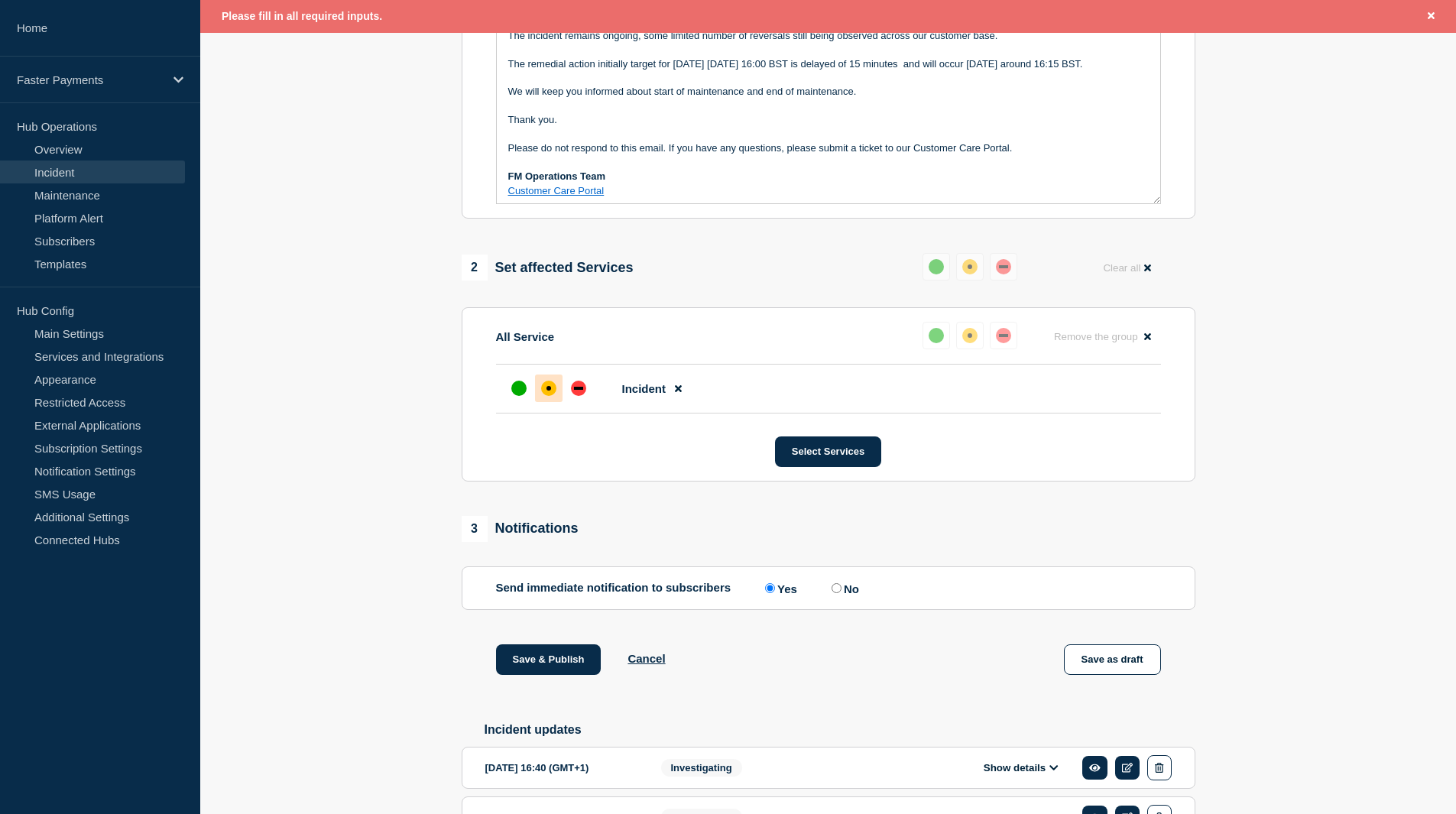
scroll to position [491, 0]
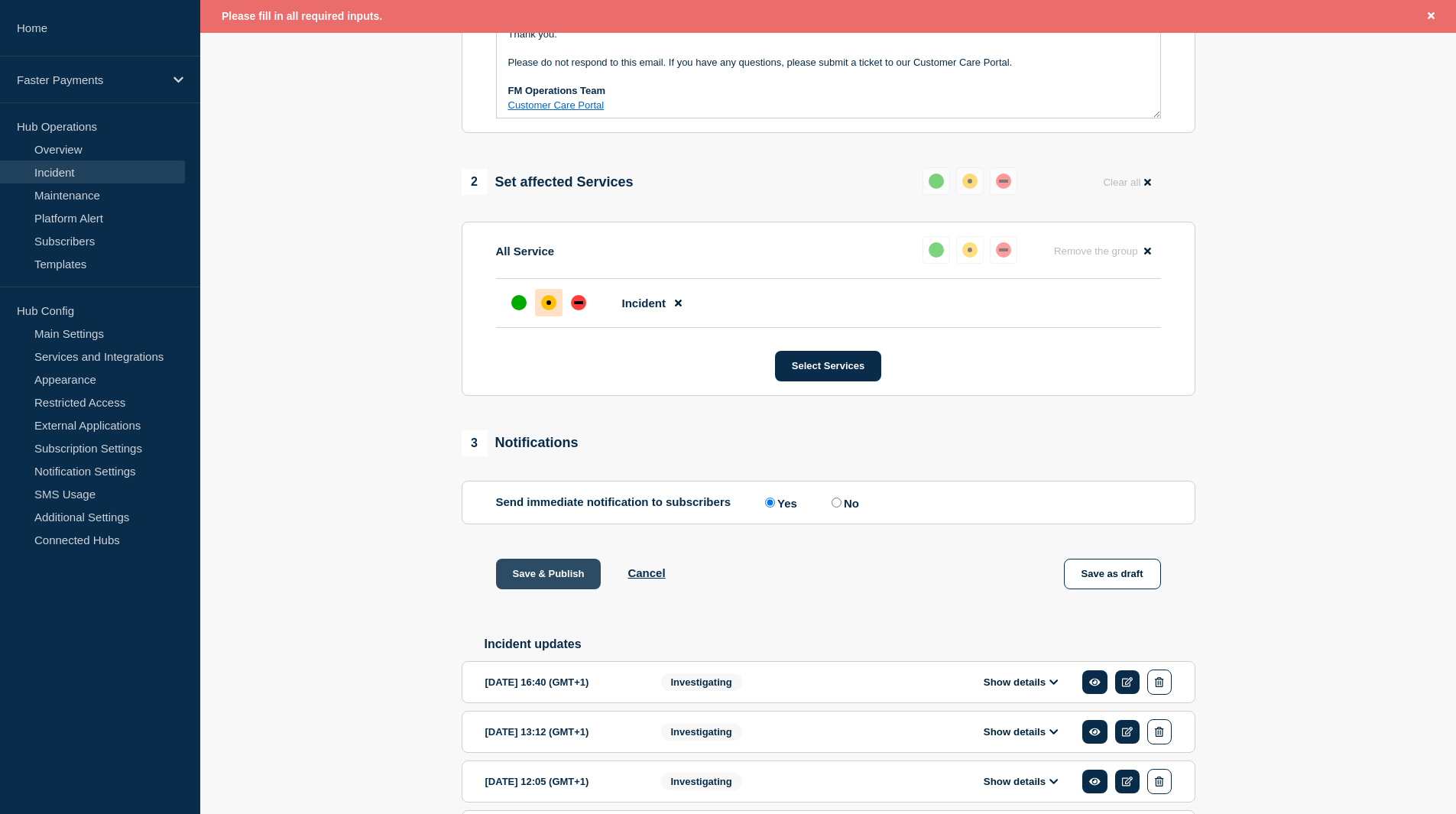
click at [520, 578] on button "Save & Publish" at bounding box center [549, 574] width 105 height 31
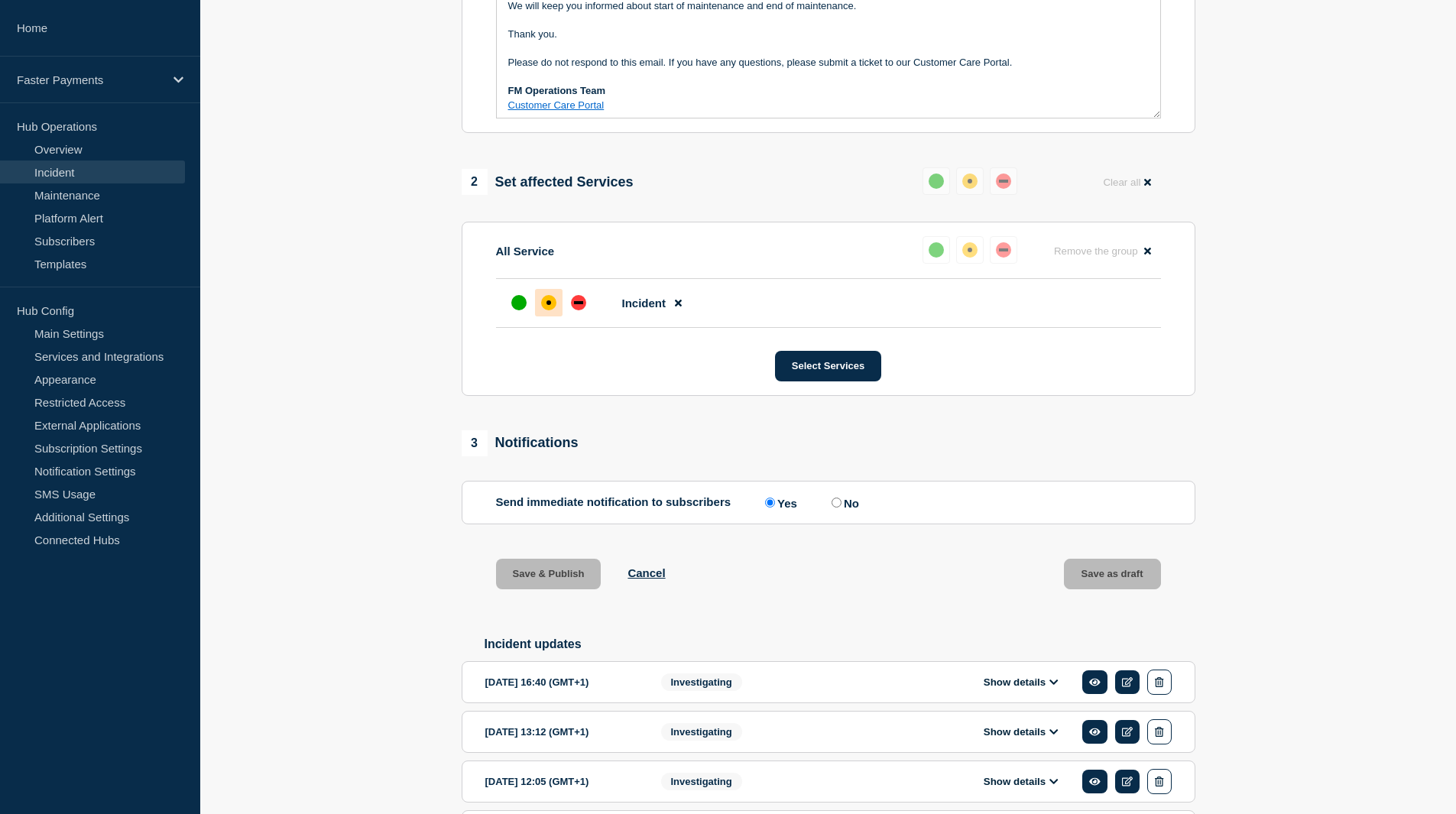
scroll to position [459, 0]
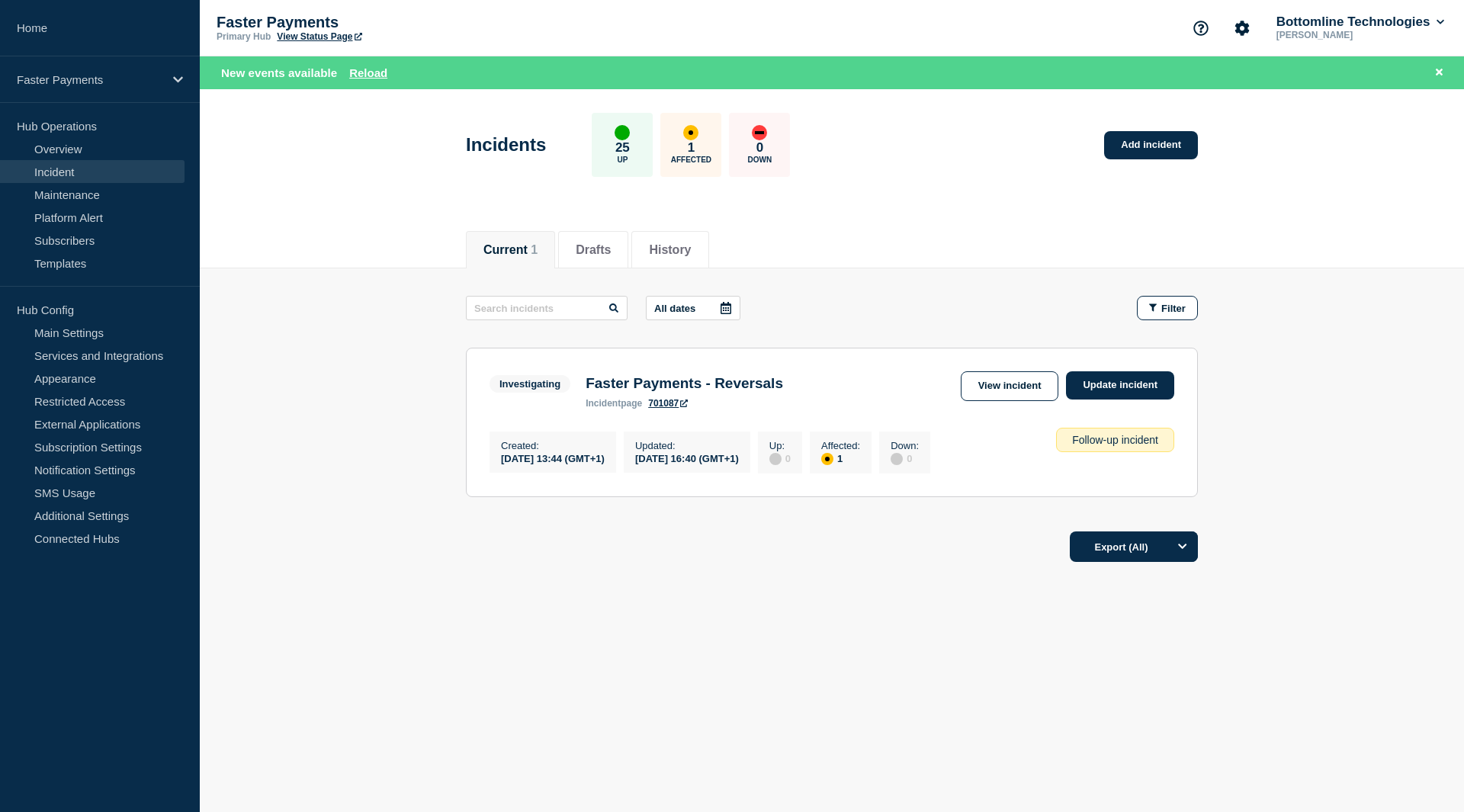
click at [1307, 497] on main "All dates Filter Investigating 1 Affected Faster Payments - Reversals Created 2…" at bounding box center [832, 394] width 1264 height 252
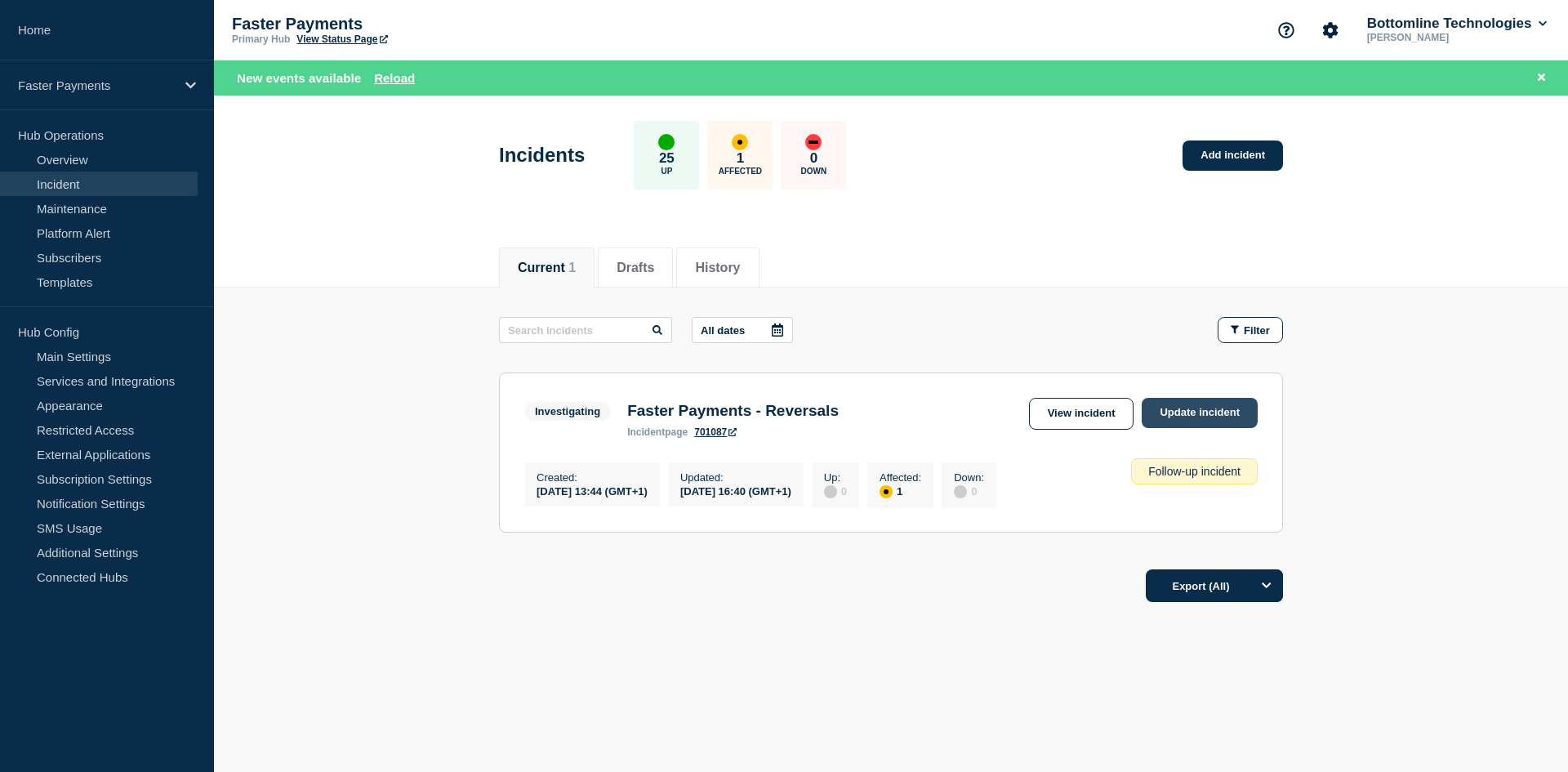
click at [1225, 415] on link "Update incident" at bounding box center [1199, 413] width 116 height 30
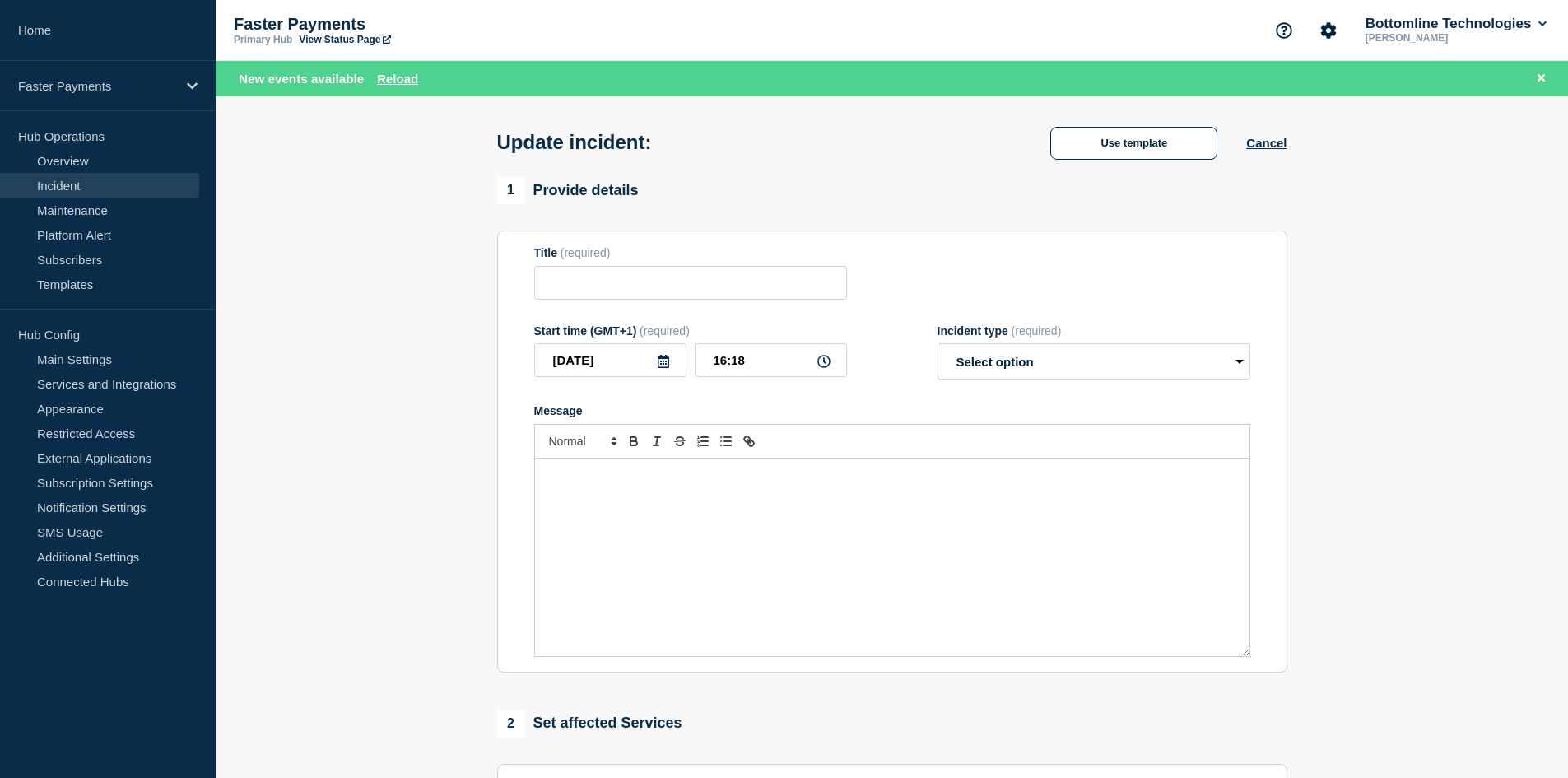
type input "Faster Payments - Reversals"
click at [709, 488] on div "Message" at bounding box center [892, 557] width 715 height 198
click at [92, 183] on link "Incident" at bounding box center [100, 185] width 199 height 25
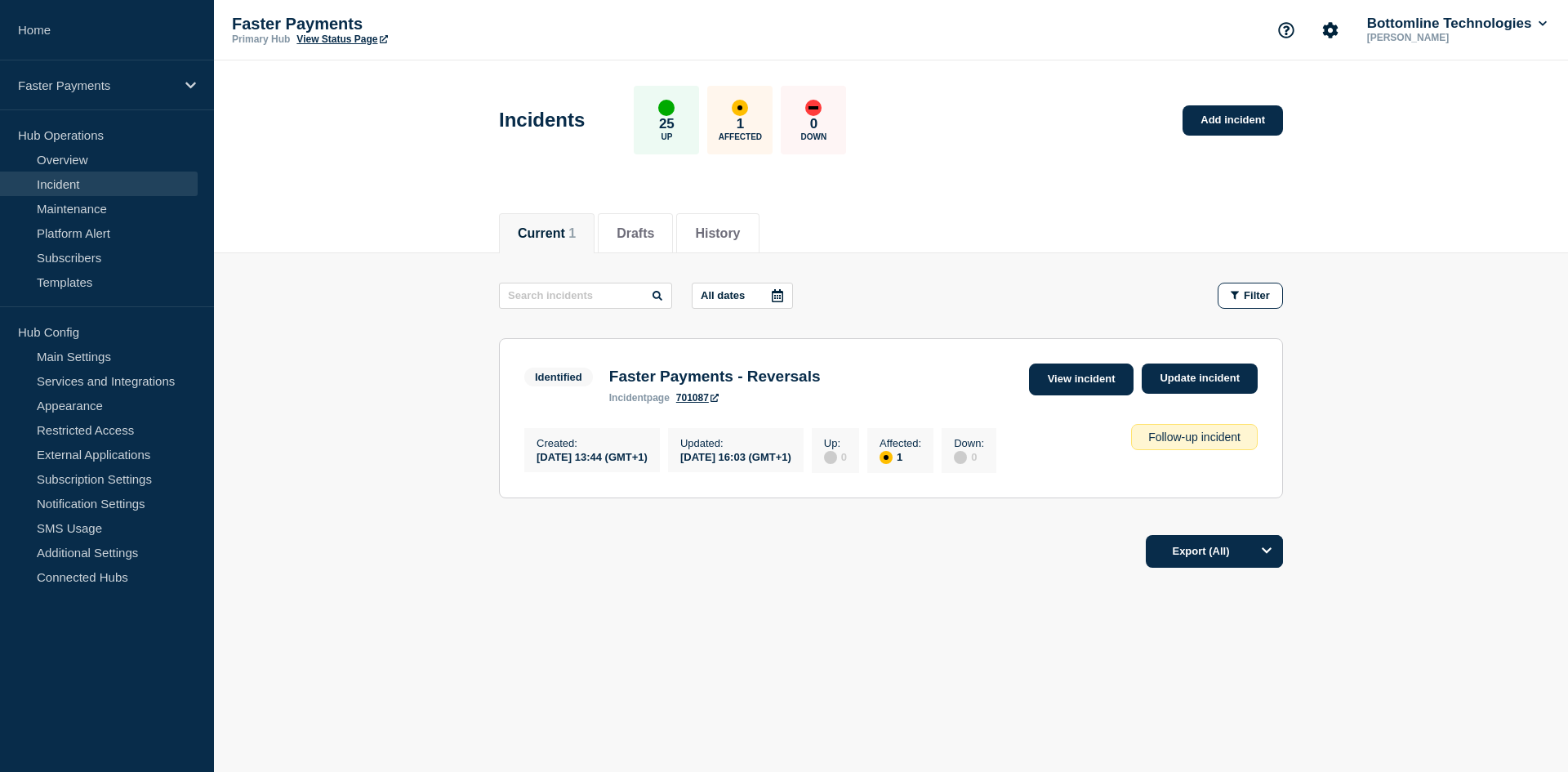
click at [1063, 374] on link "View incident" at bounding box center [1081, 379] width 106 height 32
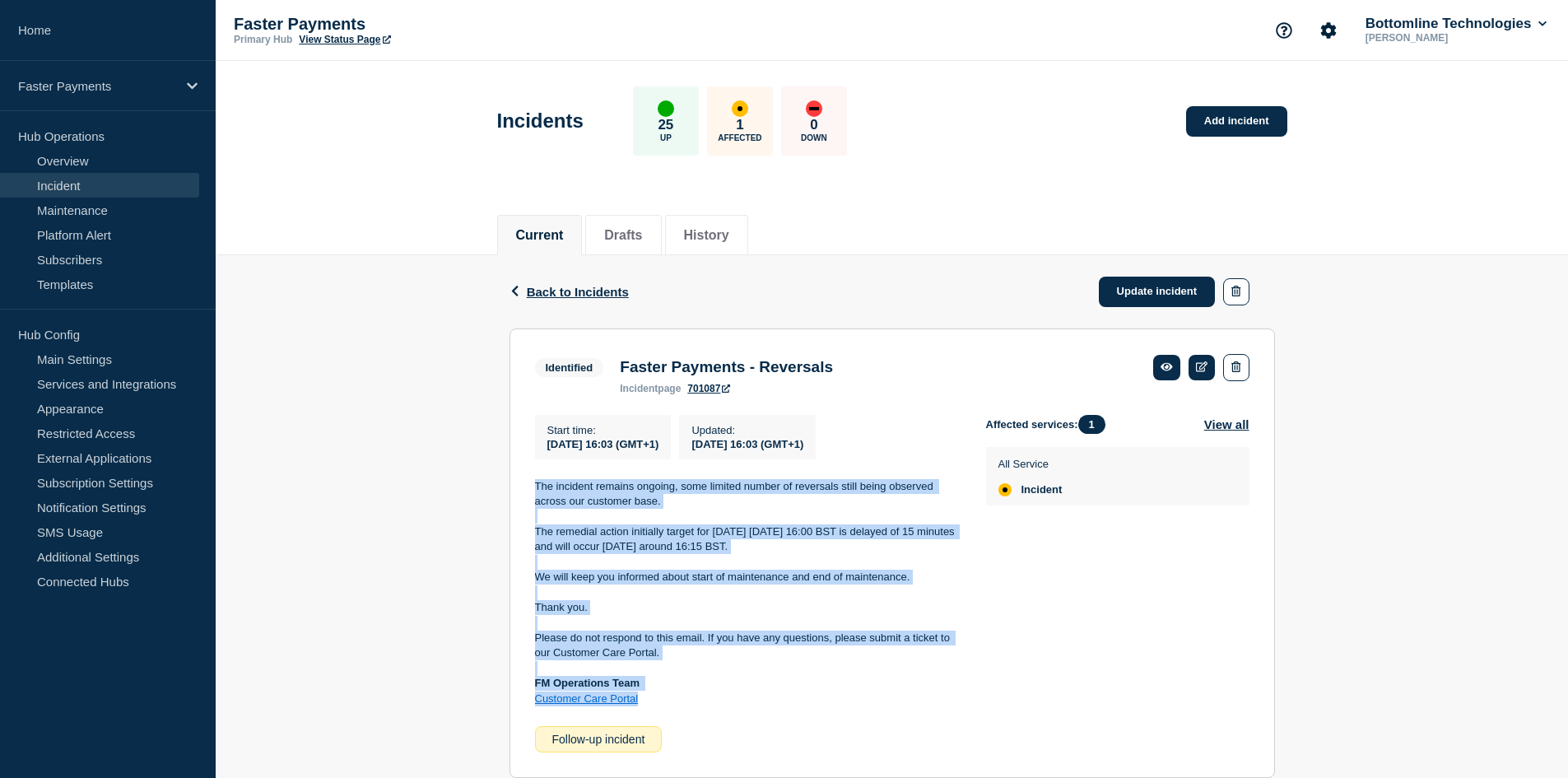
drag, startPoint x: 536, startPoint y: 487, endPoint x: 754, endPoint y: 710, distance: 311.9
click at [754, 707] on div "The incident remains ongoing, some limited number of reversals still being obse…" at bounding box center [748, 593] width 424 height 228
copy div "The incident remains ongoing, some limited number of reversals still being obse…"
click at [1165, 294] on link "Update incident" at bounding box center [1157, 291] width 117 height 30
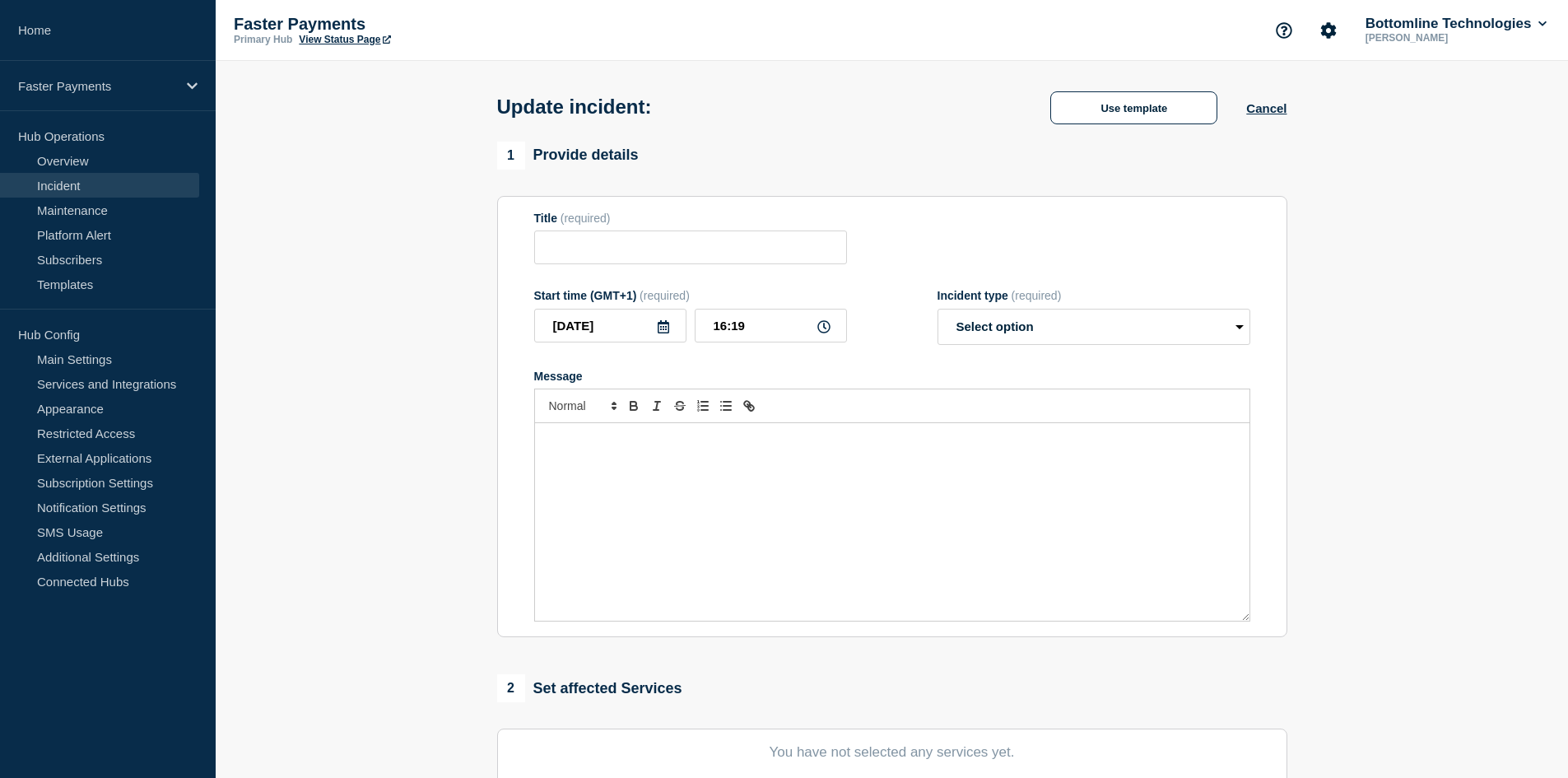
type input "Faster Payments - Reversals"
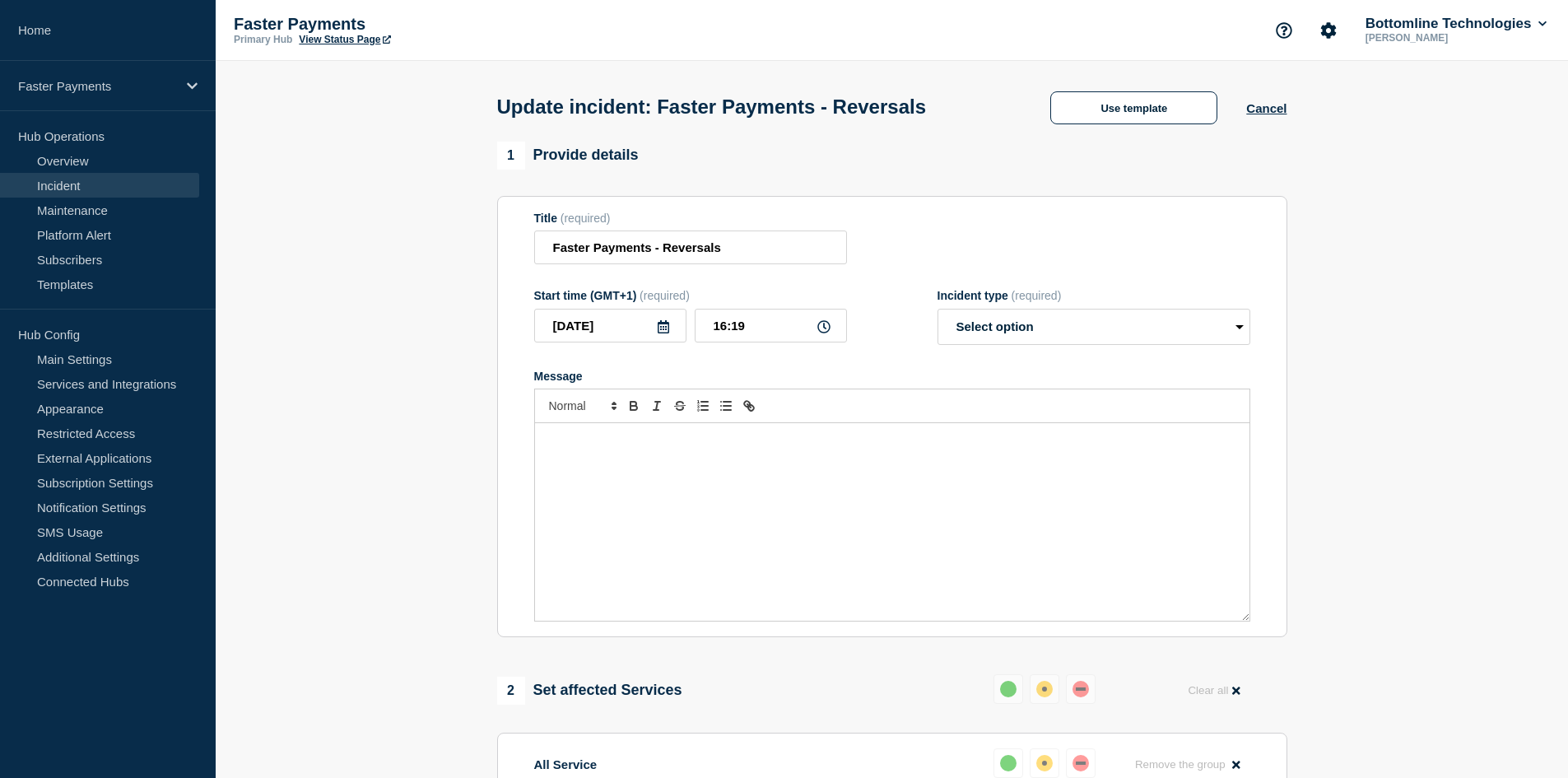
click at [582, 472] on div "Message" at bounding box center [892, 522] width 715 height 198
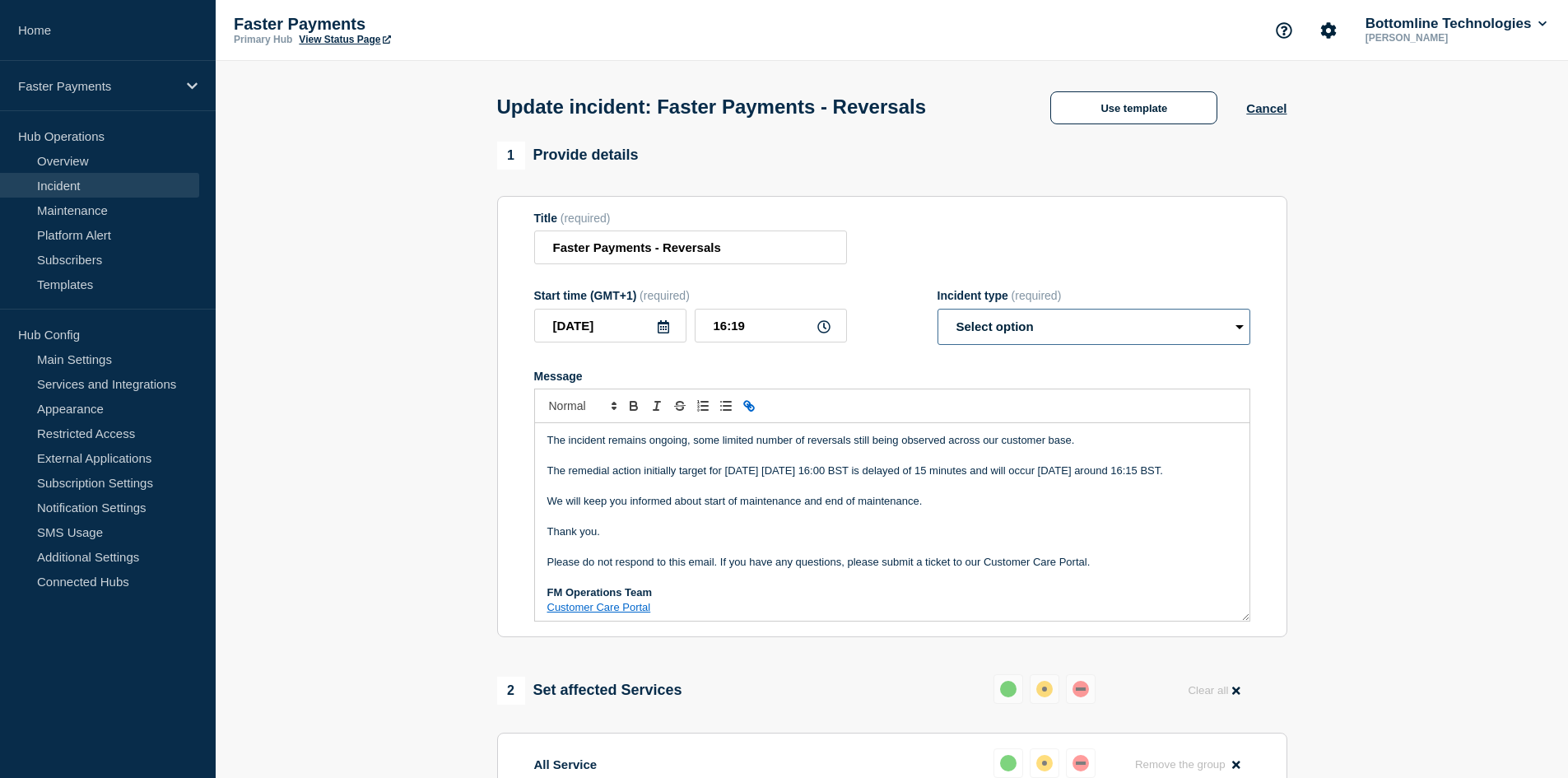
click at [1067, 331] on select "Select option Investigating Identified Monitoring Resolved" at bounding box center [1093, 327] width 313 height 36
select select "identified"
click at [937, 312] on select "Select option Investigating Identified Monitoring Resolved" at bounding box center [1093, 327] width 313 height 36
click at [543, 444] on div "The incident remains ongoing, some limited number of reversals still being obse…" at bounding box center [892, 522] width 715 height 198
drag, startPoint x: 645, startPoint y: 472, endPoint x: 1208, endPoint y: 474, distance: 563.0
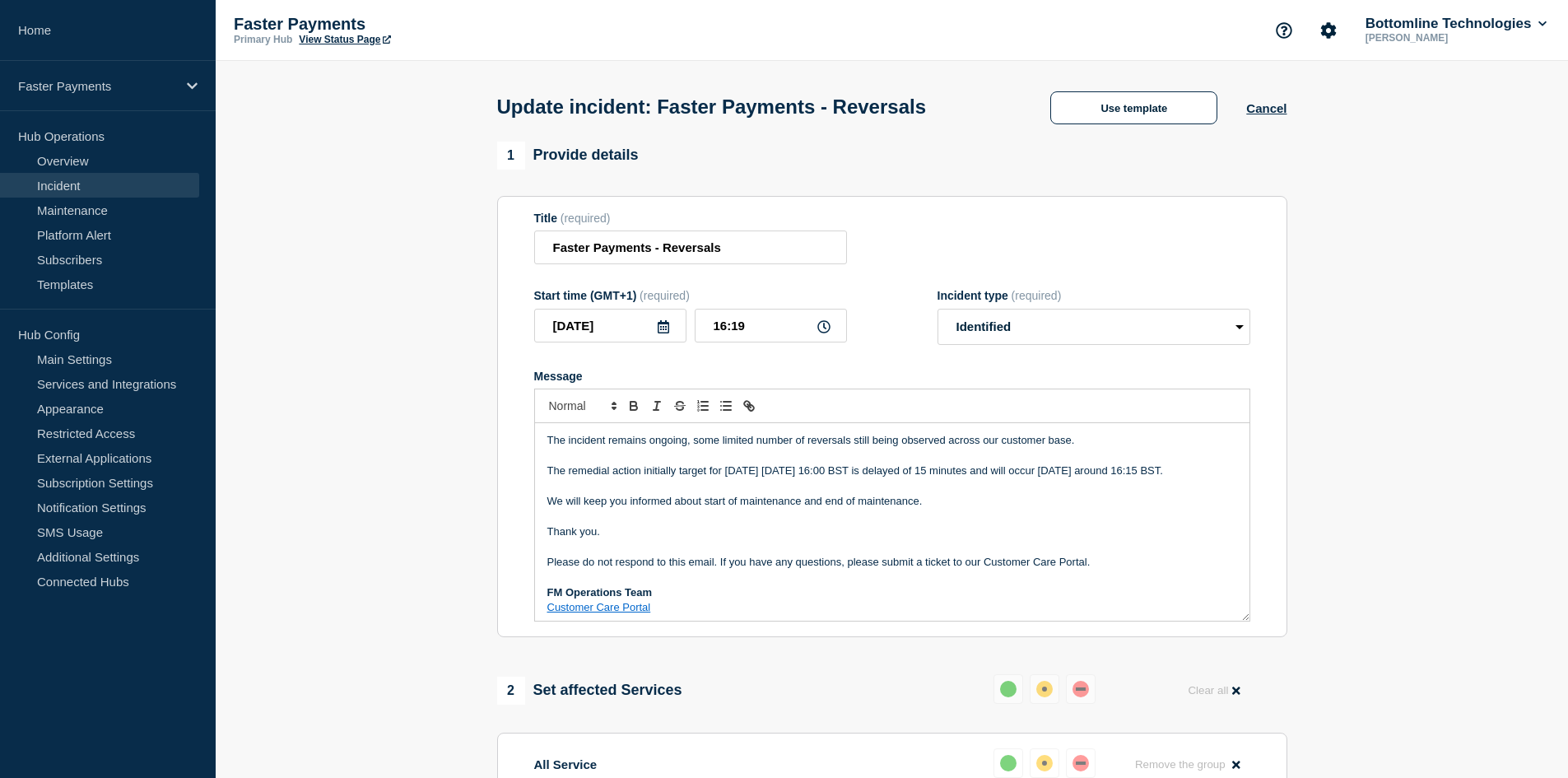
click at [1208, 474] on p "The remedial action initially target for today Saturday, 16 August 16:00 BST is…" at bounding box center [892, 470] width 690 height 15
click at [764, 250] on input "Faster Payments - Reversals" at bounding box center [690, 247] width 313 height 34
type input "Faster Payments - Reversals"
click at [748, 473] on p "The remedial action consisting" at bounding box center [892, 470] width 690 height 15
drag, startPoint x: 936, startPoint y: 508, endPoint x: 705, endPoint y: 509, distance: 231.0
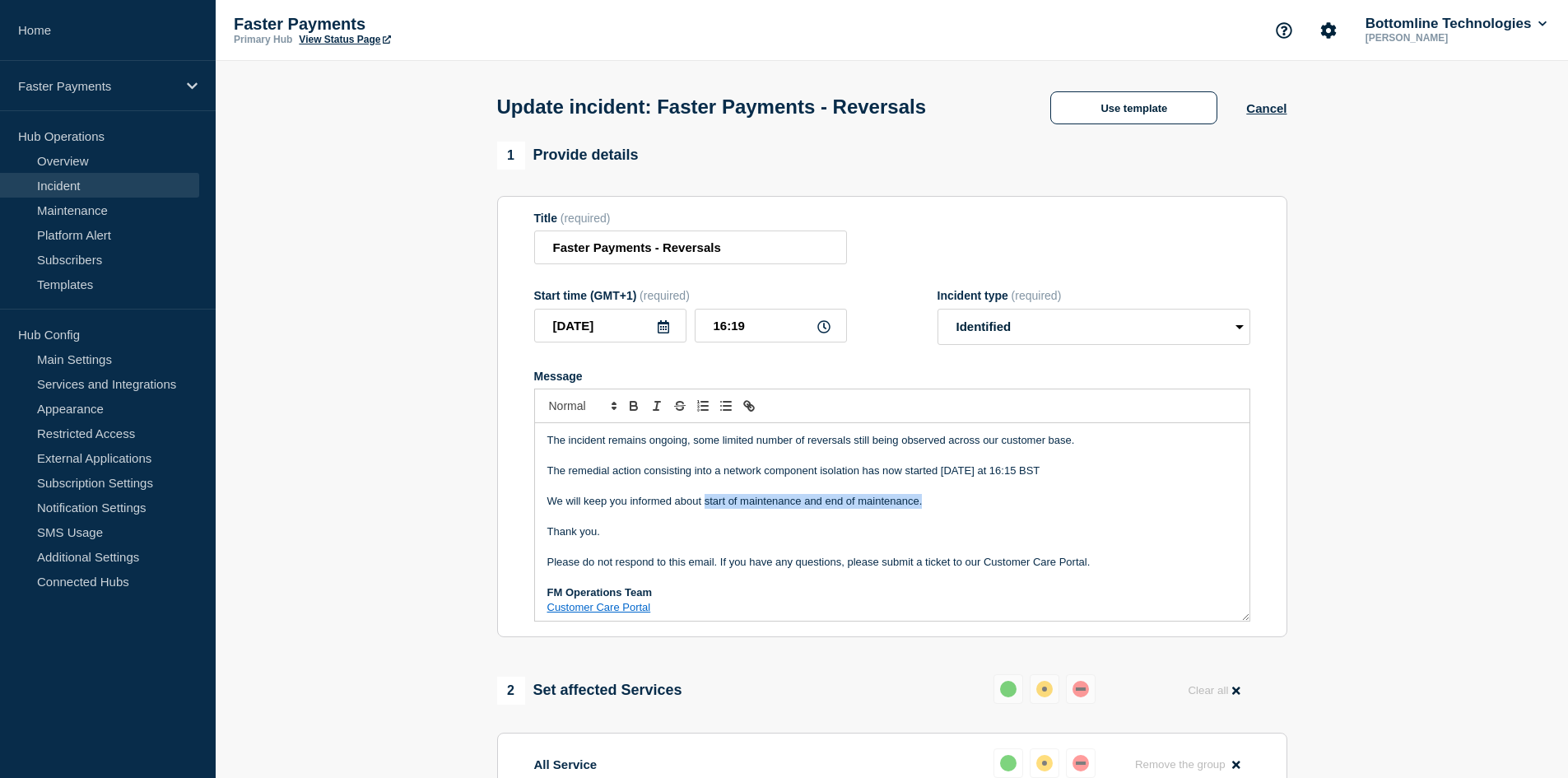
click at [705, 509] on p "We will keep you informed about start of maintenance and end of maintenance." at bounding box center [892, 501] width 690 height 15
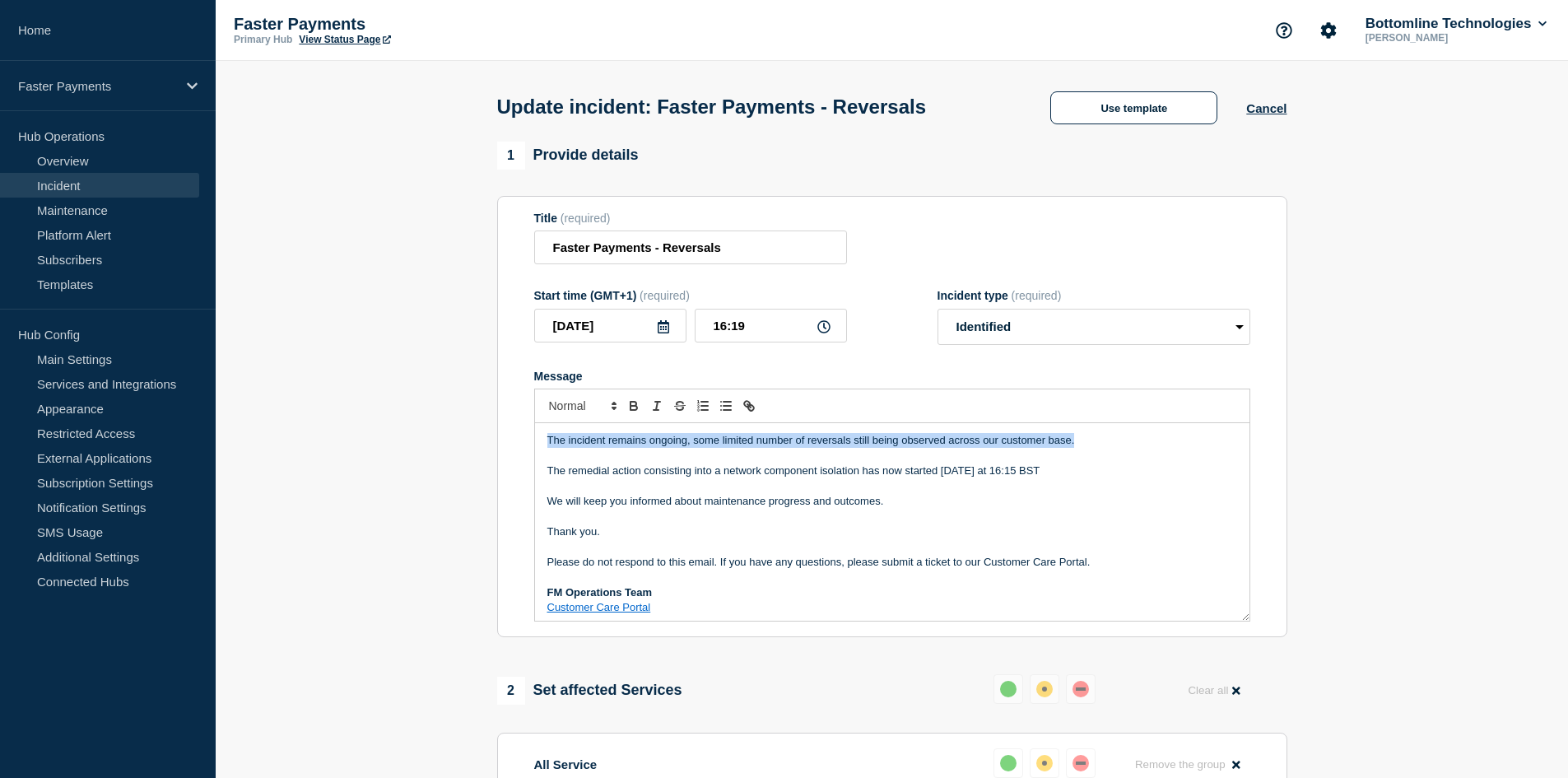
drag, startPoint x: 548, startPoint y: 444, endPoint x: 1100, endPoint y: 444, distance: 552.0
click at [1100, 444] on p "The incident remains ongoing, some limited number of reversals still being obse…" at bounding box center [892, 440] width 690 height 15
click at [813, 476] on p "The remedial action consisting into a network component isolation has now start…" at bounding box center [892, 470] width 690 height 15
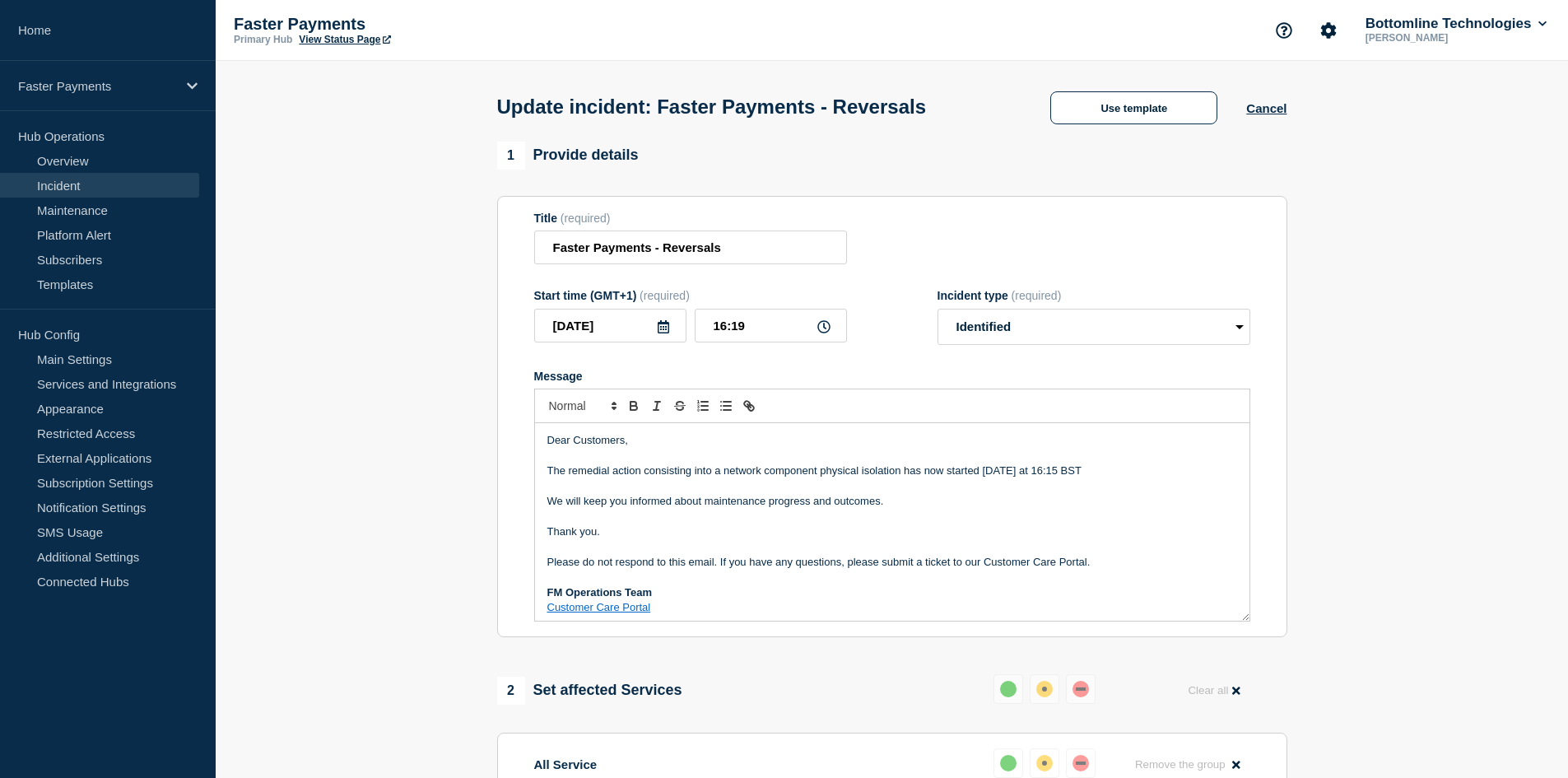
click at [1014, 478] on p "The remedial action consisting into a network component physical isolation has …" at bounding box center [892, 470] width 690 height 15
click at [941, 506] on p "We will keep you informed about maintenance progress and outcomes." at bounding box center [892, 501] width 690 height 15
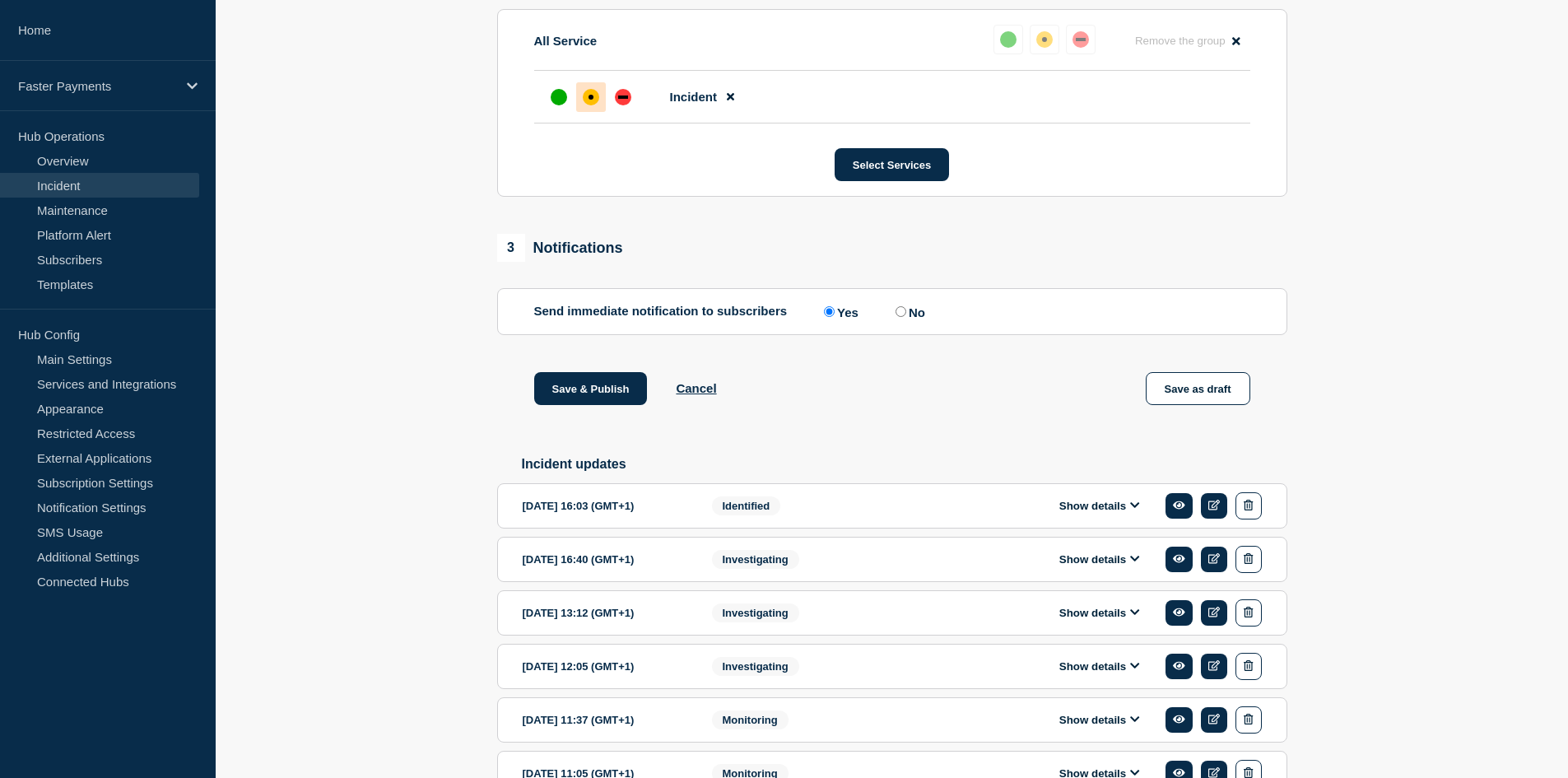
scroll to position [706, 0]
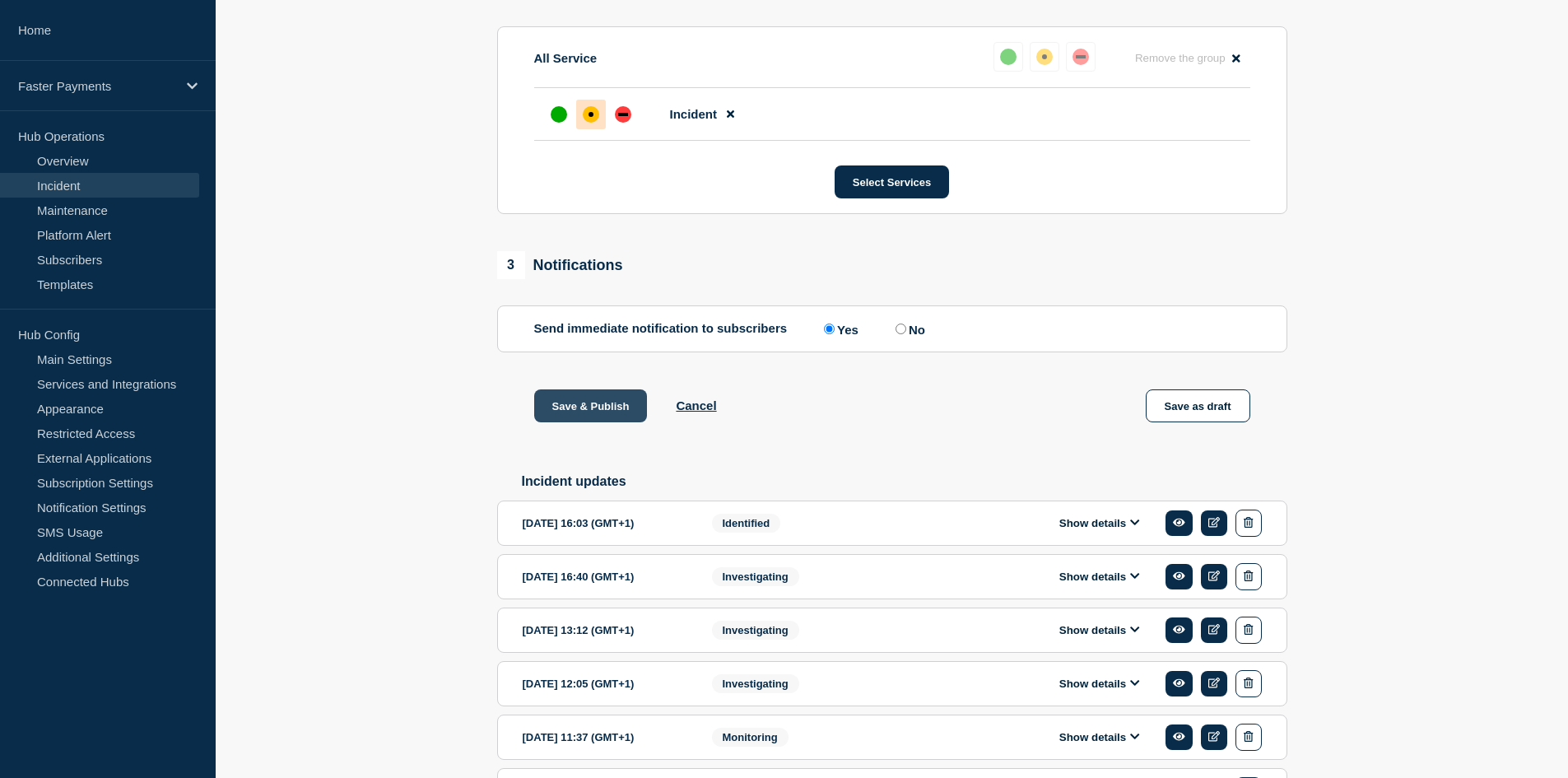
click at [587, 414] on button "Save & Publish" at bounding box center [591, 405] width 113 height 33
